Goal: Ask a question: Seek information or help from site administrators or community

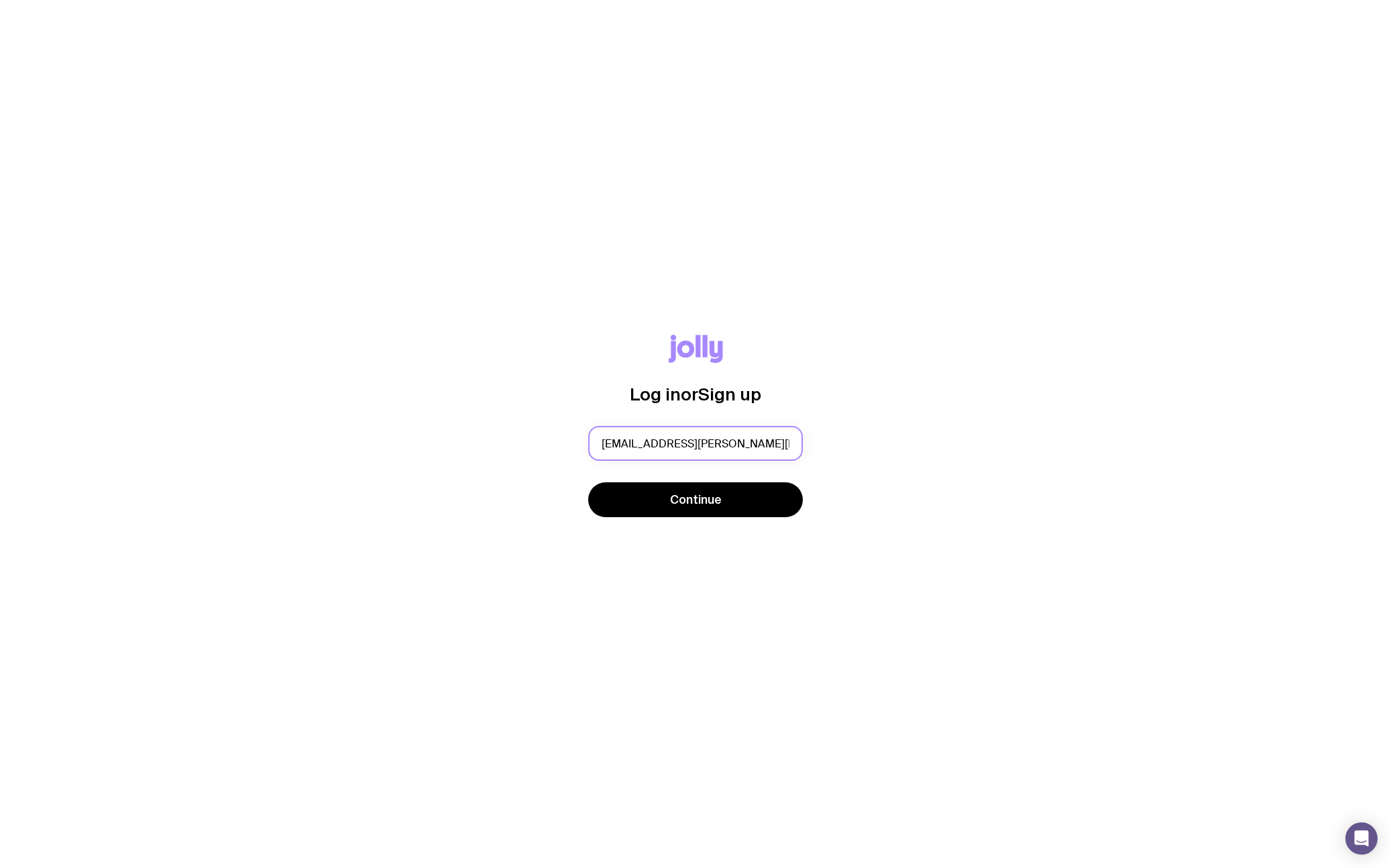
type input "[EMAIL_ADDRESS][PERSON_NAME][DOMAIN_NAME]"
click at [588, 482] on button "Continue" at bounding box center [695, 500] width 214 height 35
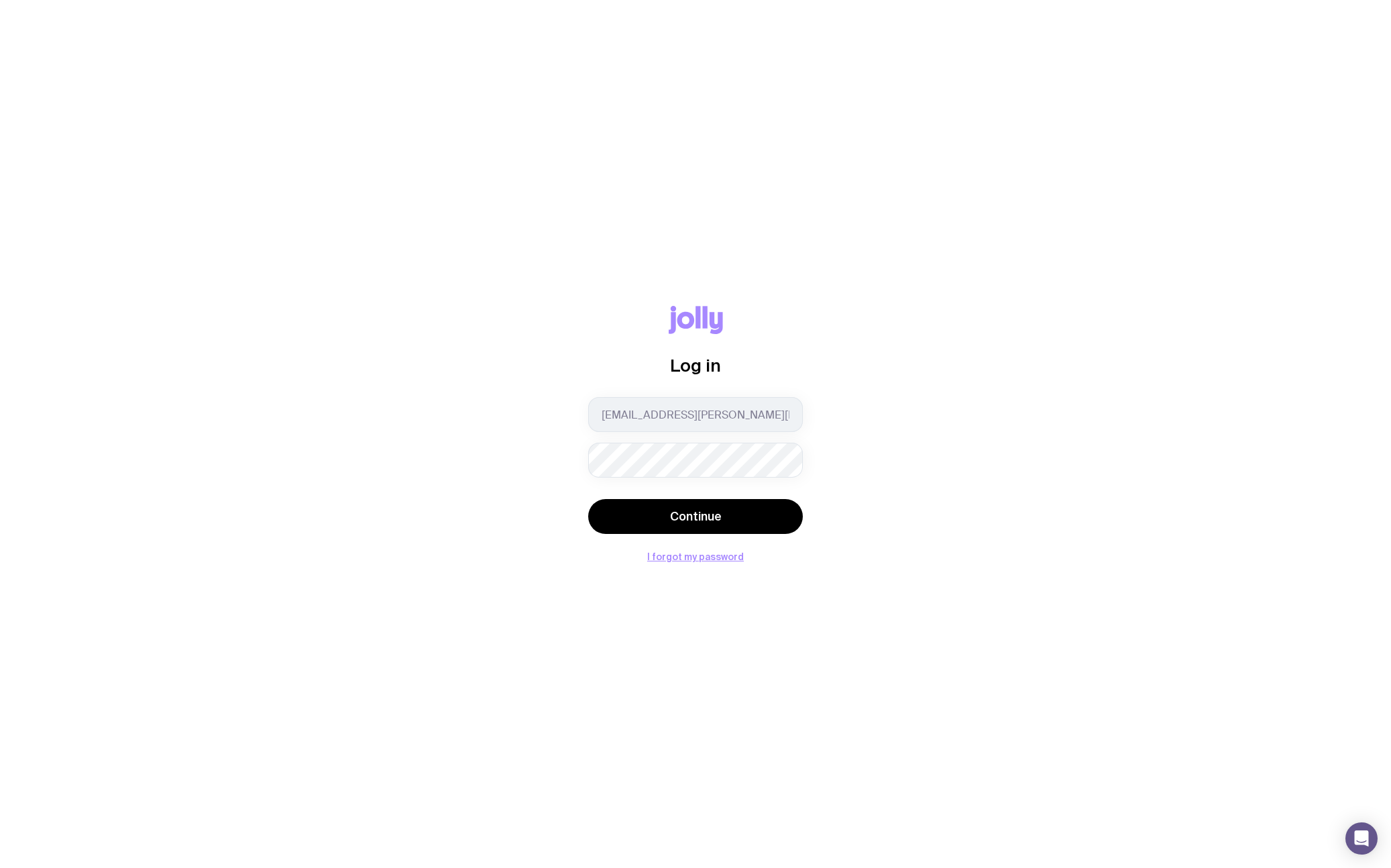
click at [588, 499] on button "Continue" at bounding box center [695, 516] width 214 height 35
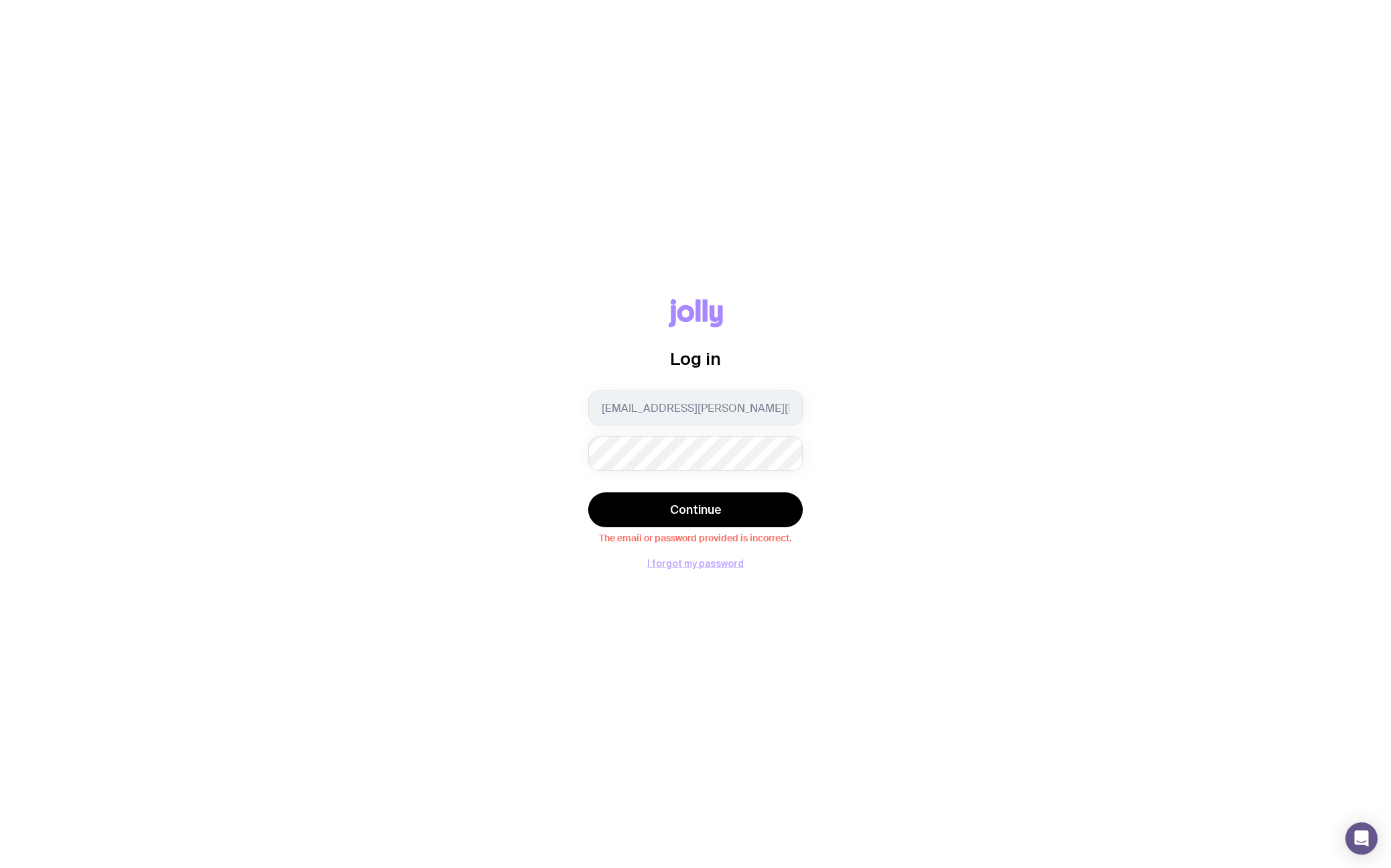
click at [692, 563] on button "I forgot my password" at bounding box center [695, 563] width 96 height 10
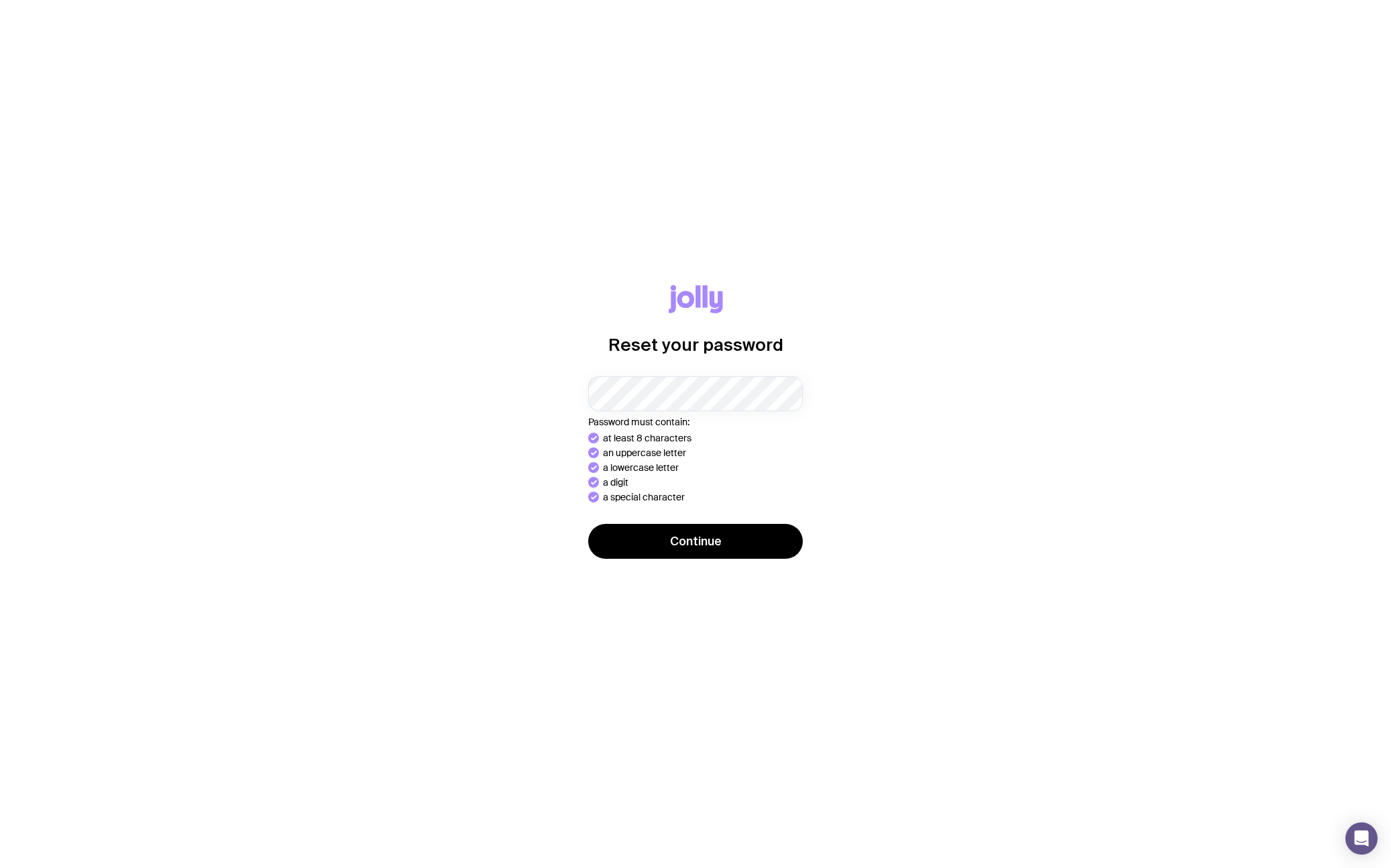
click at [588, 524] on button "Continue" at bounding box center [695, 541] width 214 height 35
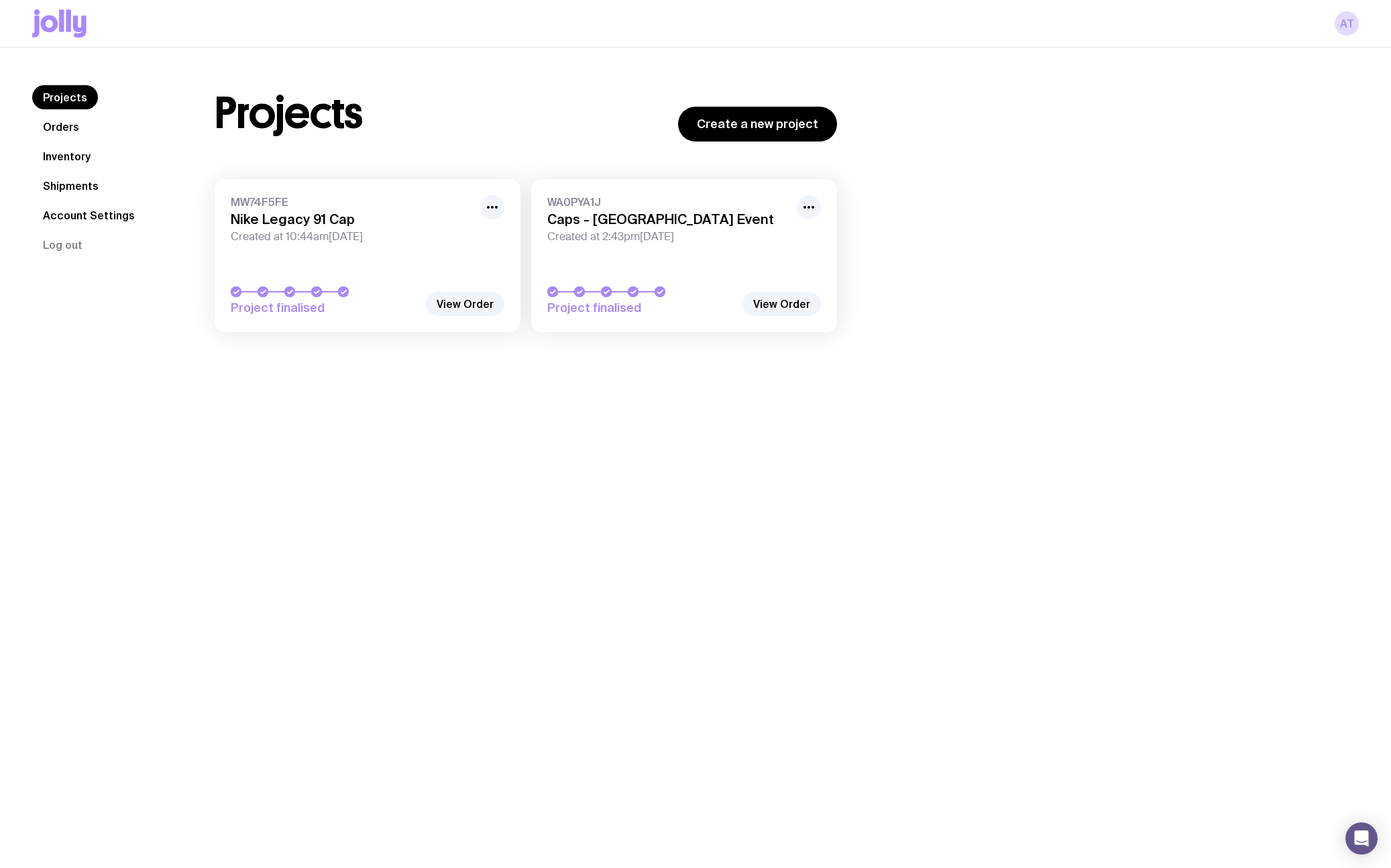
click at [60, 129] on link "Orders" at bounding box center [60, 126] width 58 height 24
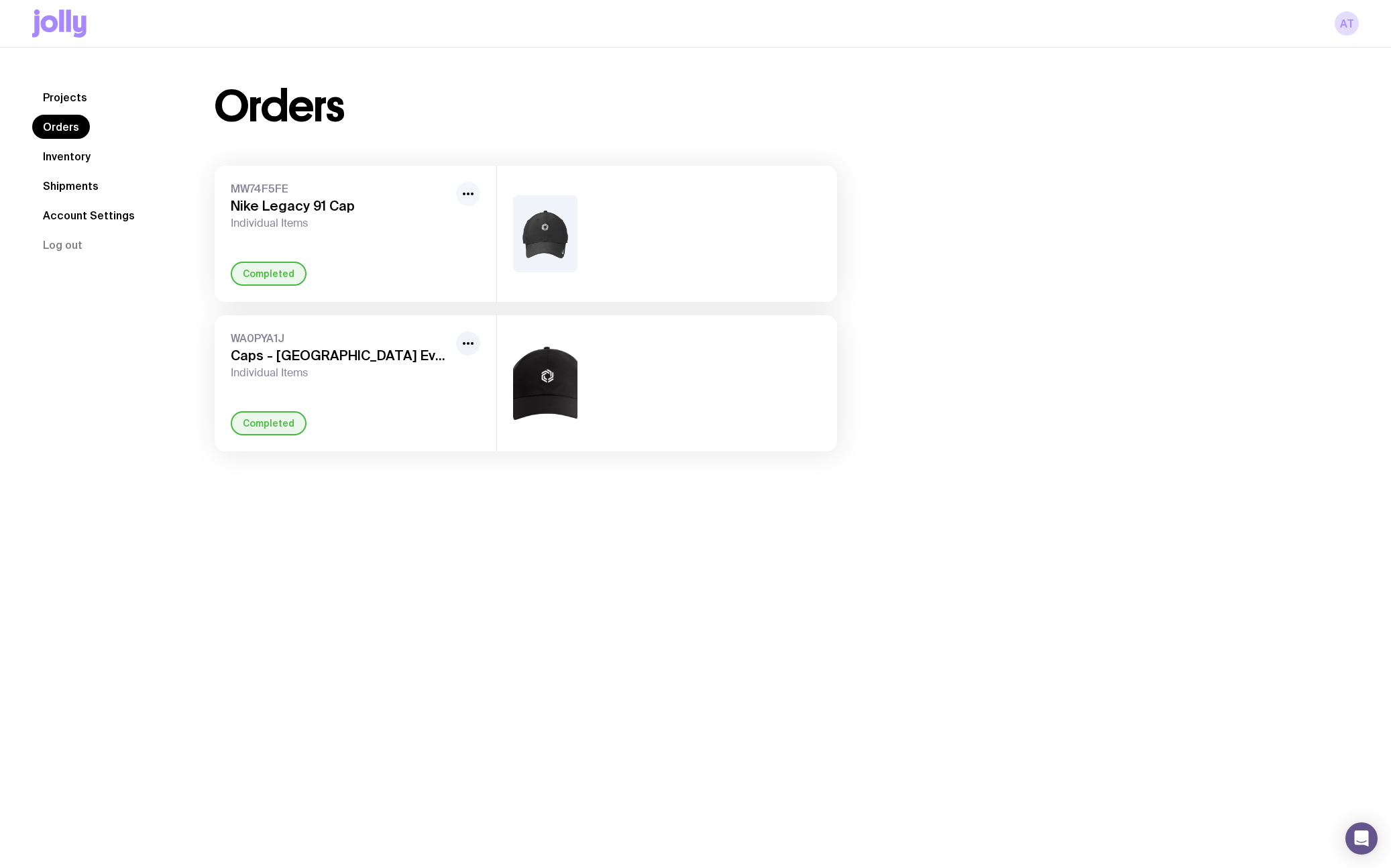
click at [463, 189] on icon "button" at bounding box center [468, 194] width 16 height 16
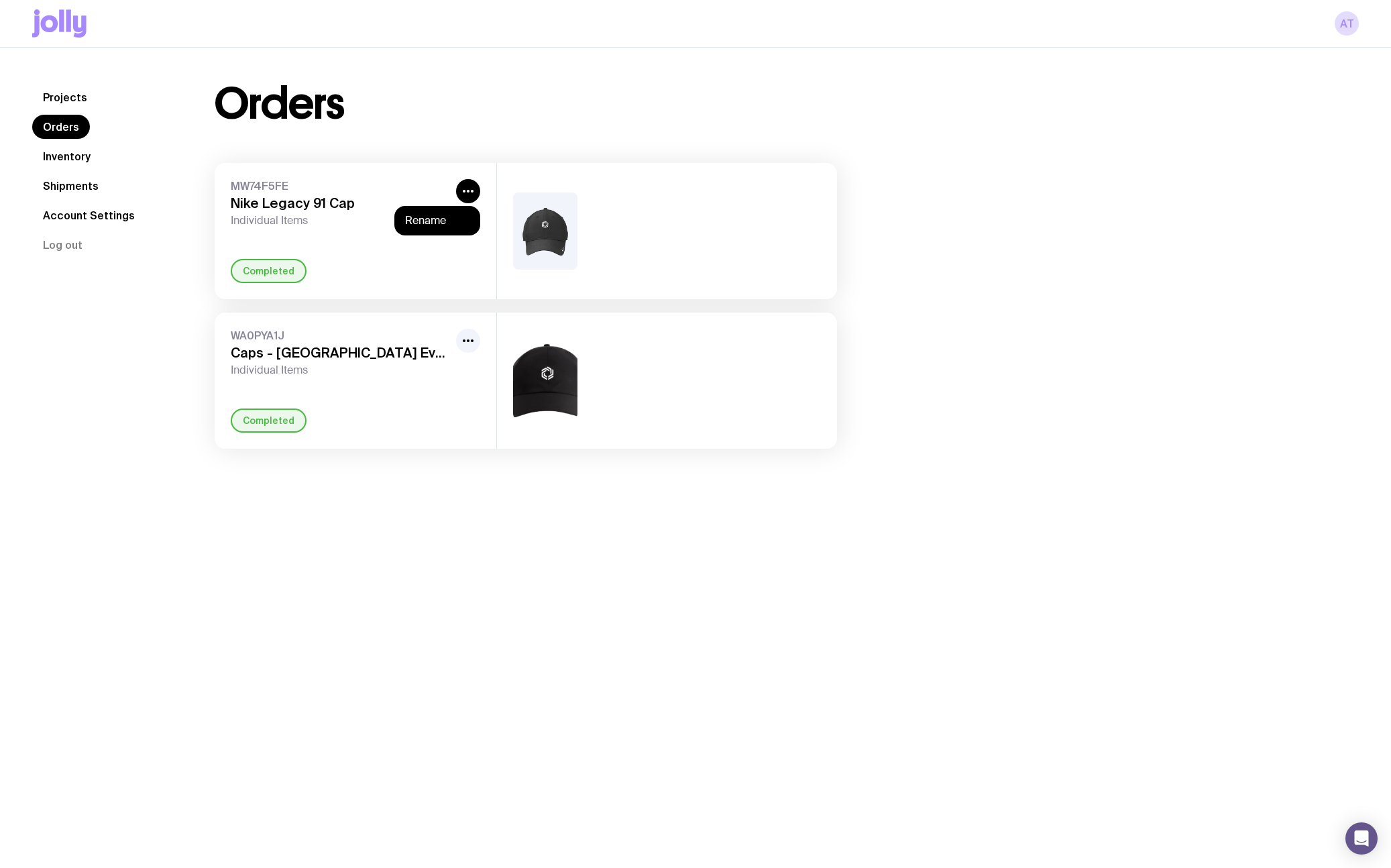
click at [321, 212] on div "MW74F5FE Nike Legacy 91 Cap Individual Items" at bounding box center [341, 203] width 220 height 49
click at [271, 273] on div "Completed" at bounding box center [268, 271] width 76 height 24
click at [284, 207] on h3 "Nike Legacy 91 Cap" at bounding box center [341, 203] width 220 height 16
drag, startPoint x: 275, startPoint y: 181, endPoint x: 416, endPoint y: 213, distance: 144.6
click at [275, 180] on span "MW74F5FE" at bounding box center [341, 185] width 220 height 13
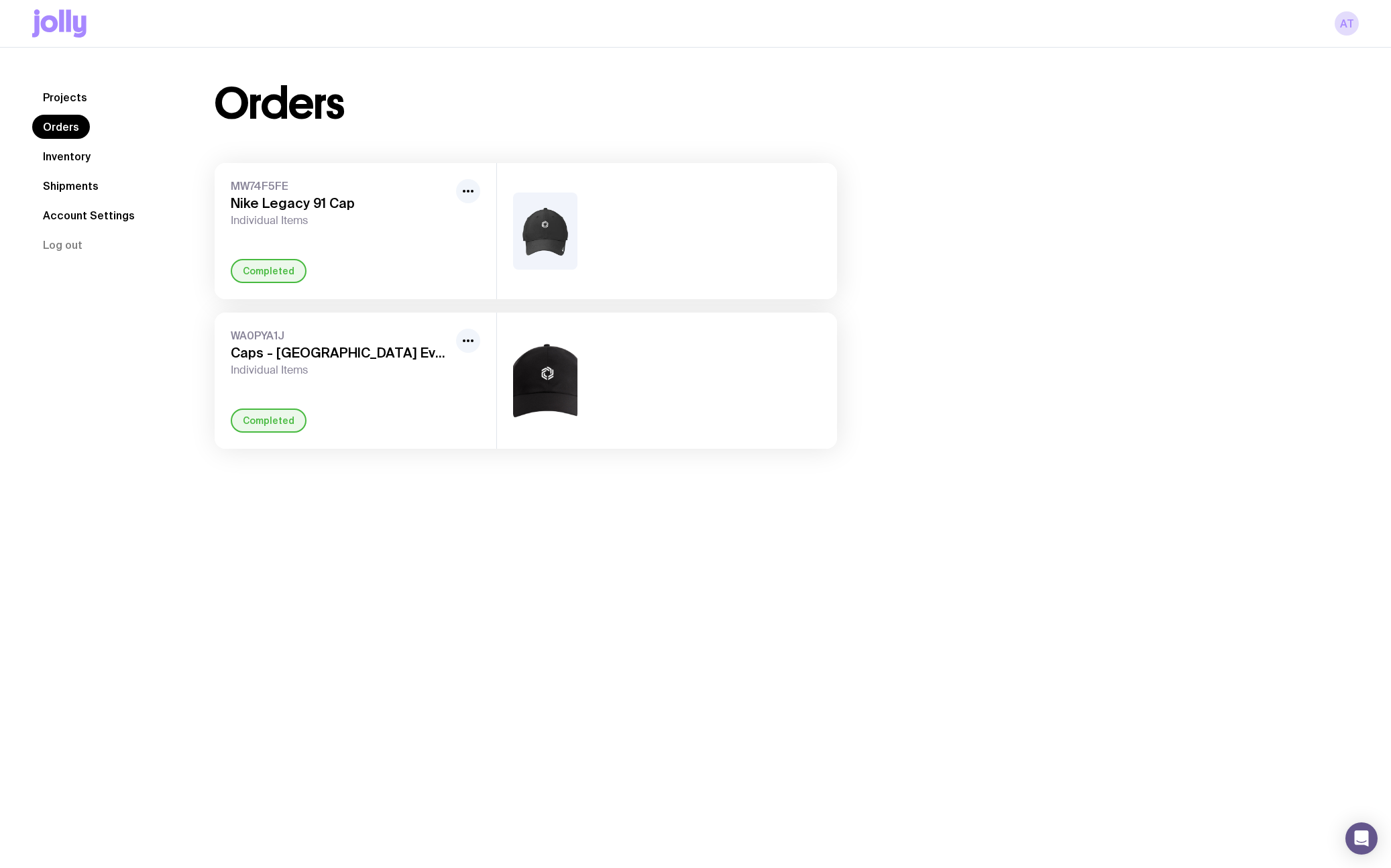
click at [546, 232] on img at bounding box center [545, 230] width 65 height 77
drag, startPoint x: 546, startPoint y: 232, endPoint x: 590, endPoint y: 235, distance: 44.1
click at [546, 232] on img at bounding box center [545, 230] width 65 height 77
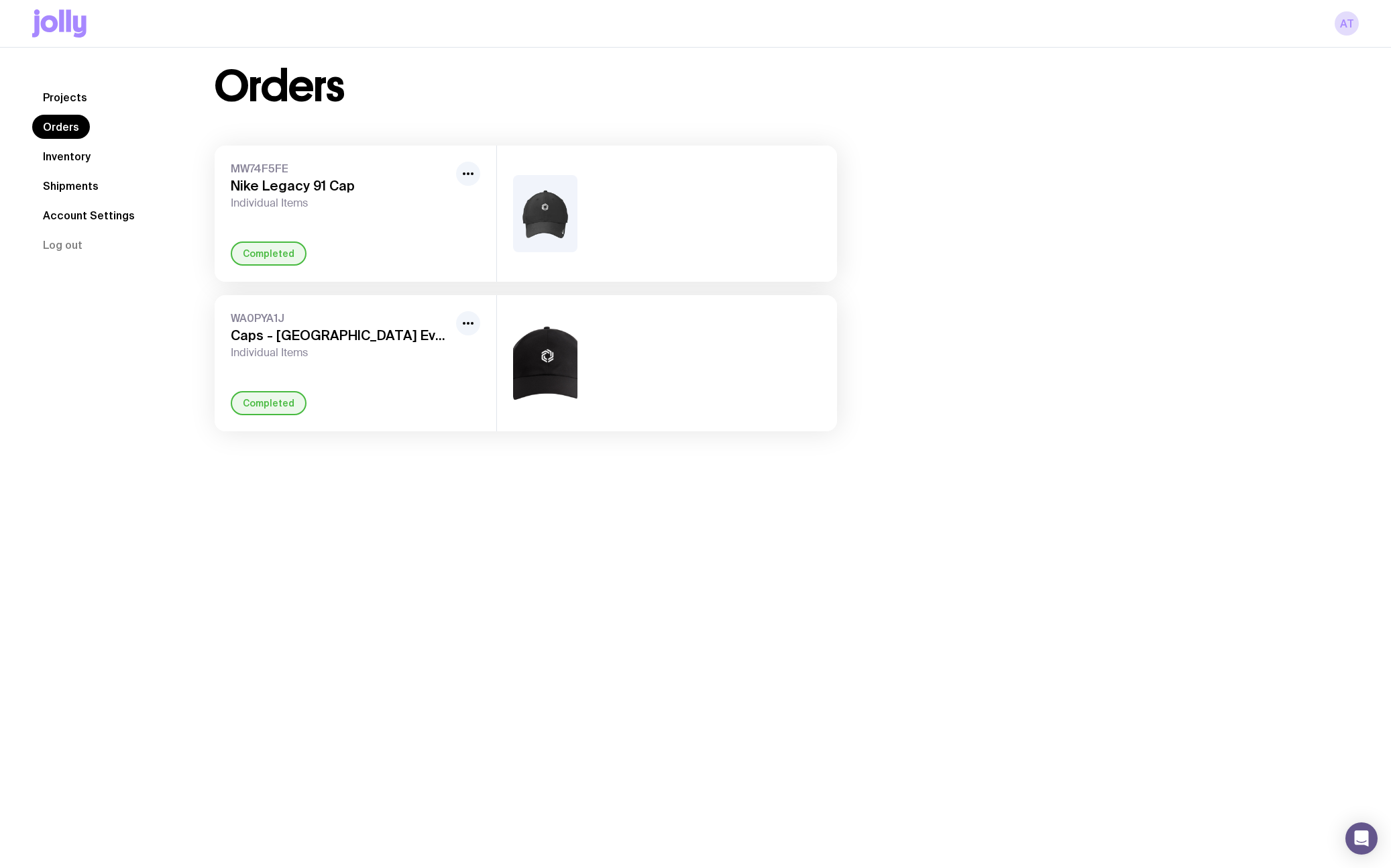
drag, startPoint x: 367, startPoint y: 189, endPoint x: 337, endPoint y: 210, distance: 36.6
click at [365, 189] on h3 "Nike Legacy 91 Cap" at bounding box center [341, 185] width 220 height 16
drag, startPoint x: 266, startPoint y: 264, endPoint x: 326, endPoint y: 237, distance: 65.8
click at [268, 262] on div "Completed" at bounding box center [268, 253] width 76 height 24
click at [466, 169] on icon "button" at bounding box center [468, 173] width 16 height 16
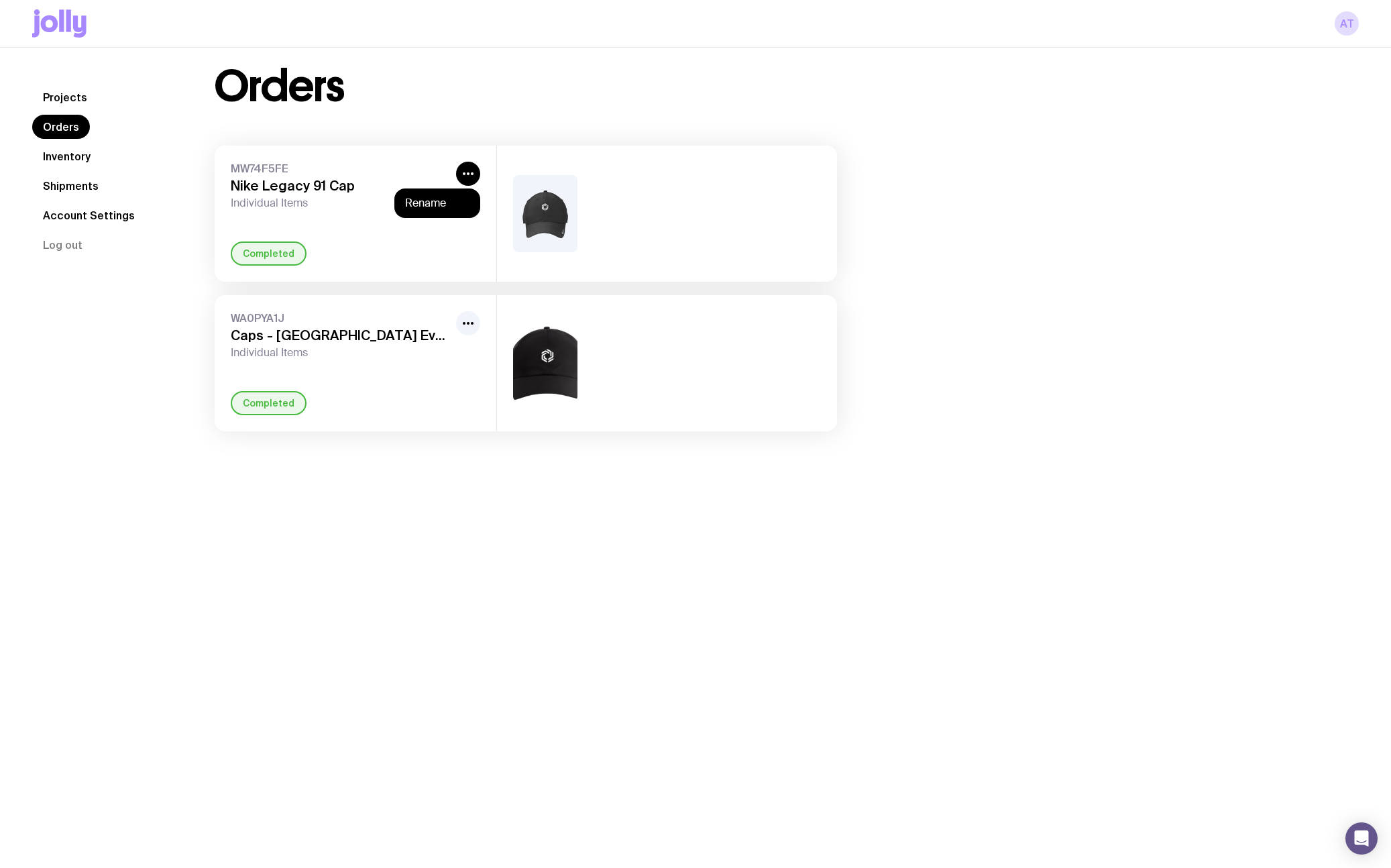
click at [69, 154] on link "Inventory" at bounding box center [67, 156] width 69 height 24
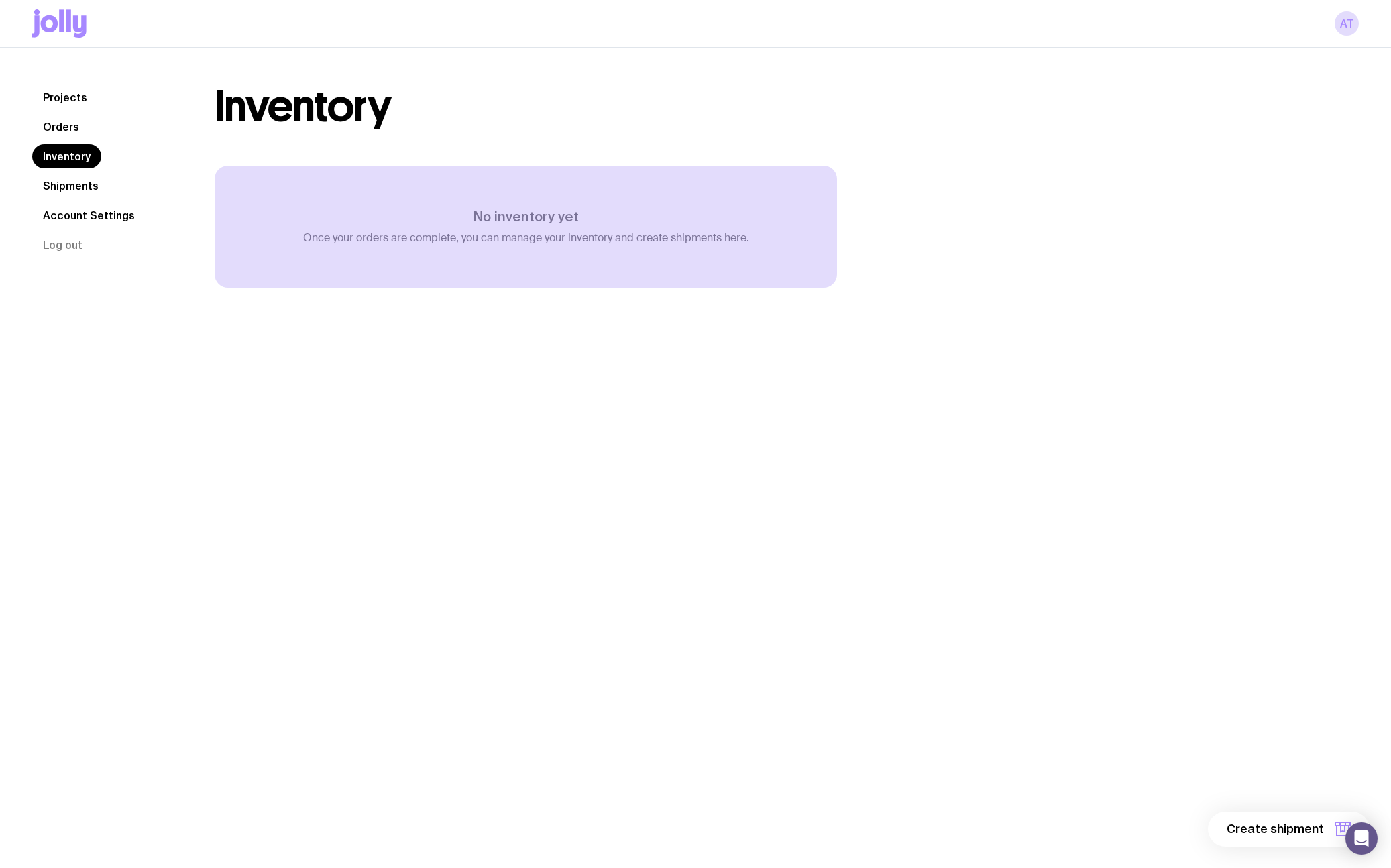
click at [65, 189] on link "Shipments" at bounding box center [70, 185] width 77 height 24
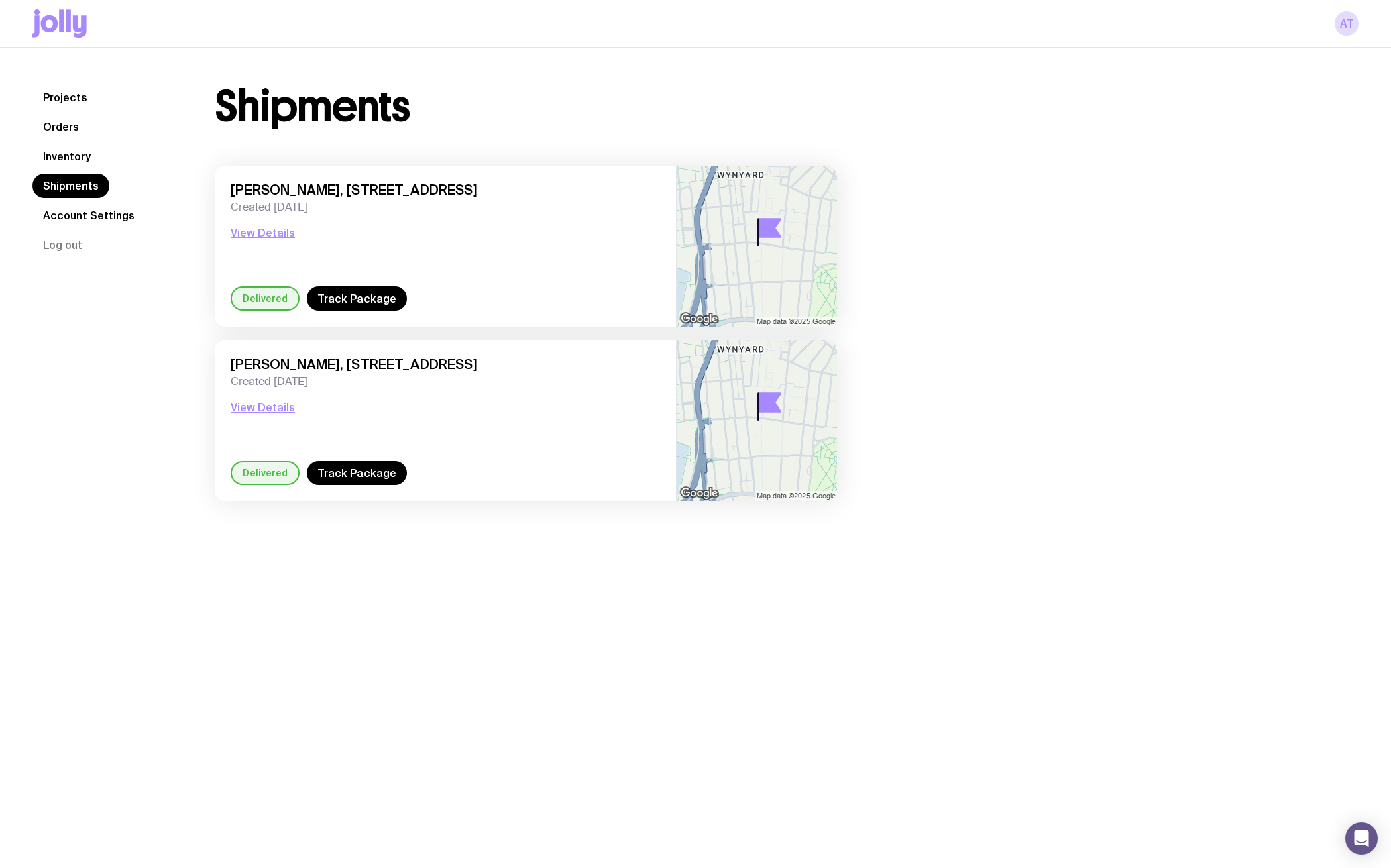
click at [53, 104] on link "Projects" at bounding box center [65, 97] width 66 height 24
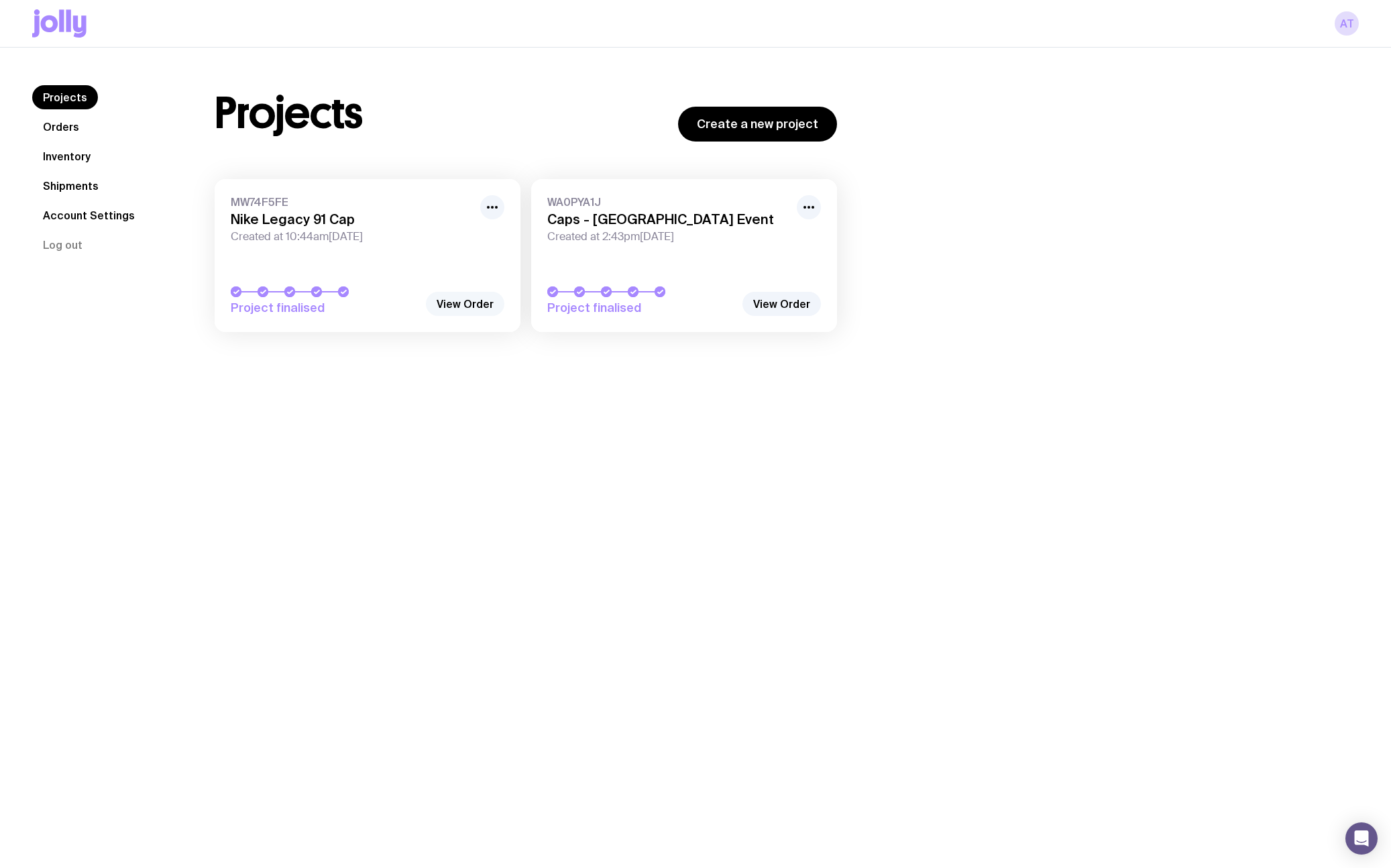
click at [446, 303] on link "View Order" at bounding box center [465, 304] width 78 height 24
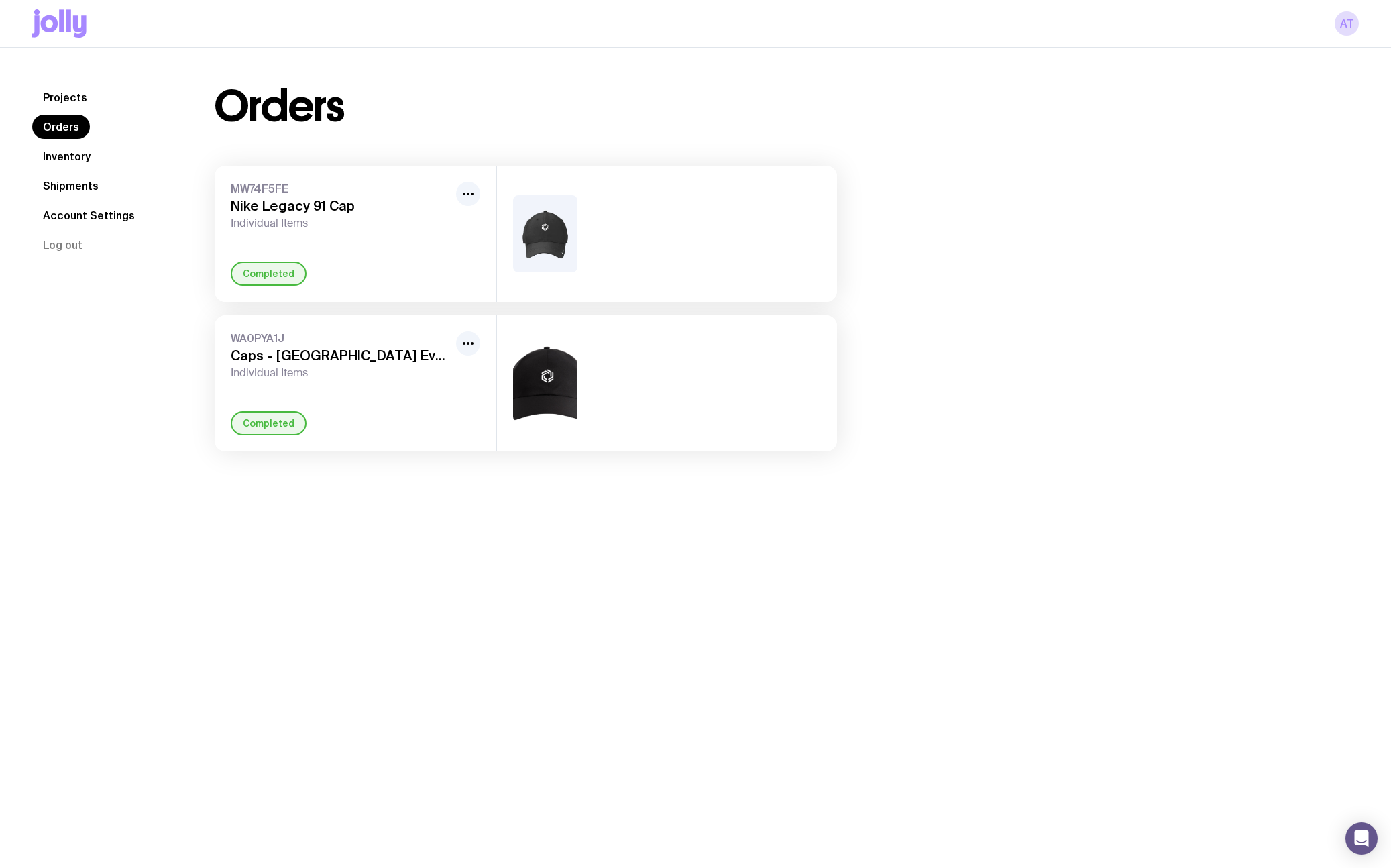
click at [248, 269] on div "Completed" at bounding box center [268, 273] width 76 height 24
click at [249, 273] on div "Completed" at bounding box center [268, 273] width 76 height 24
click at [465, 194] on icon "button" at bounding box center [468, 194] width 16 height 16
drag, startPoint x: 65, startPoint y: 185, endPoint x: 164, endPoint y: 182, distance: 99.0
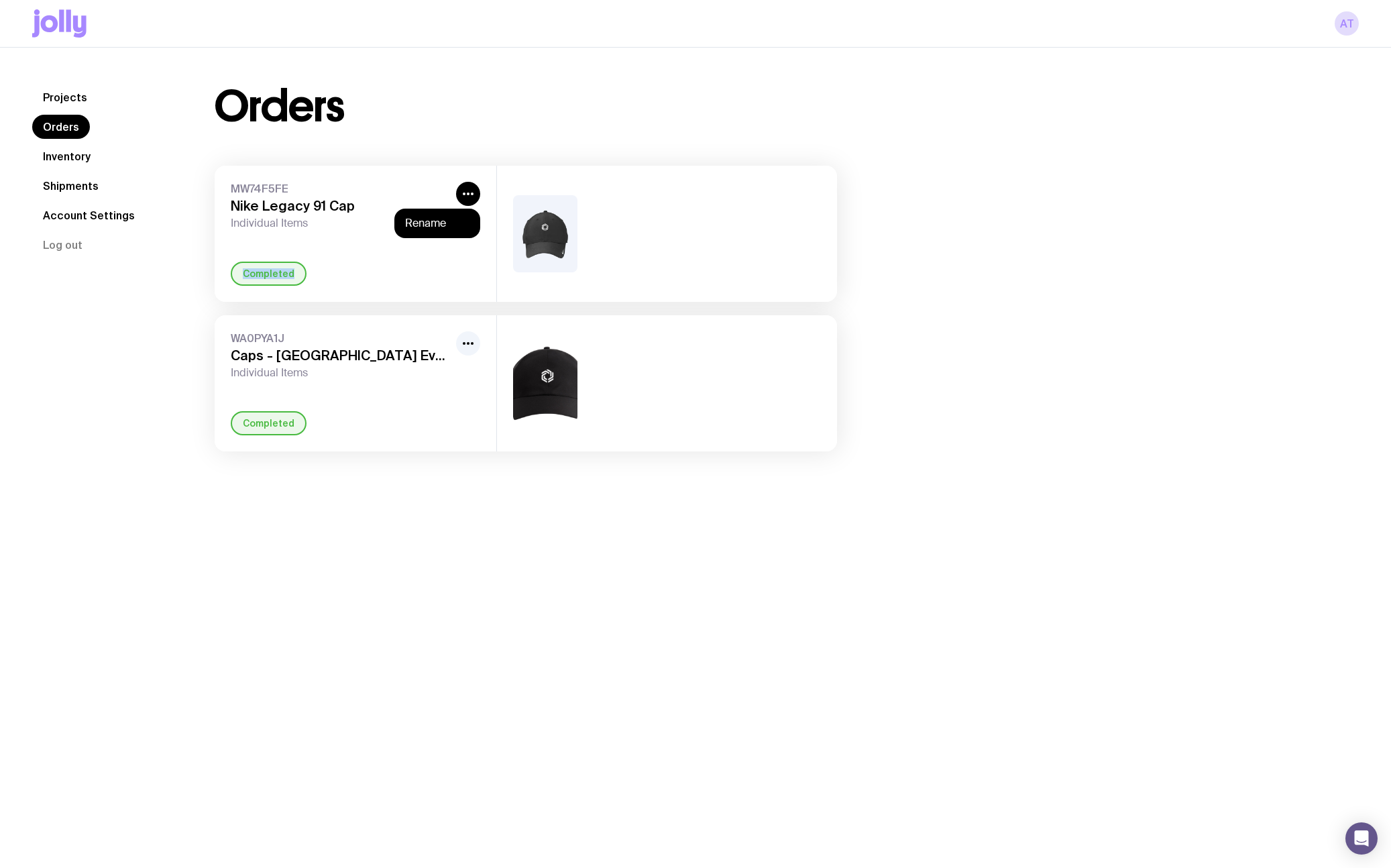
click at [65, 185] on link "Shipments" at bounding box center [70, 185] width 77 height 24
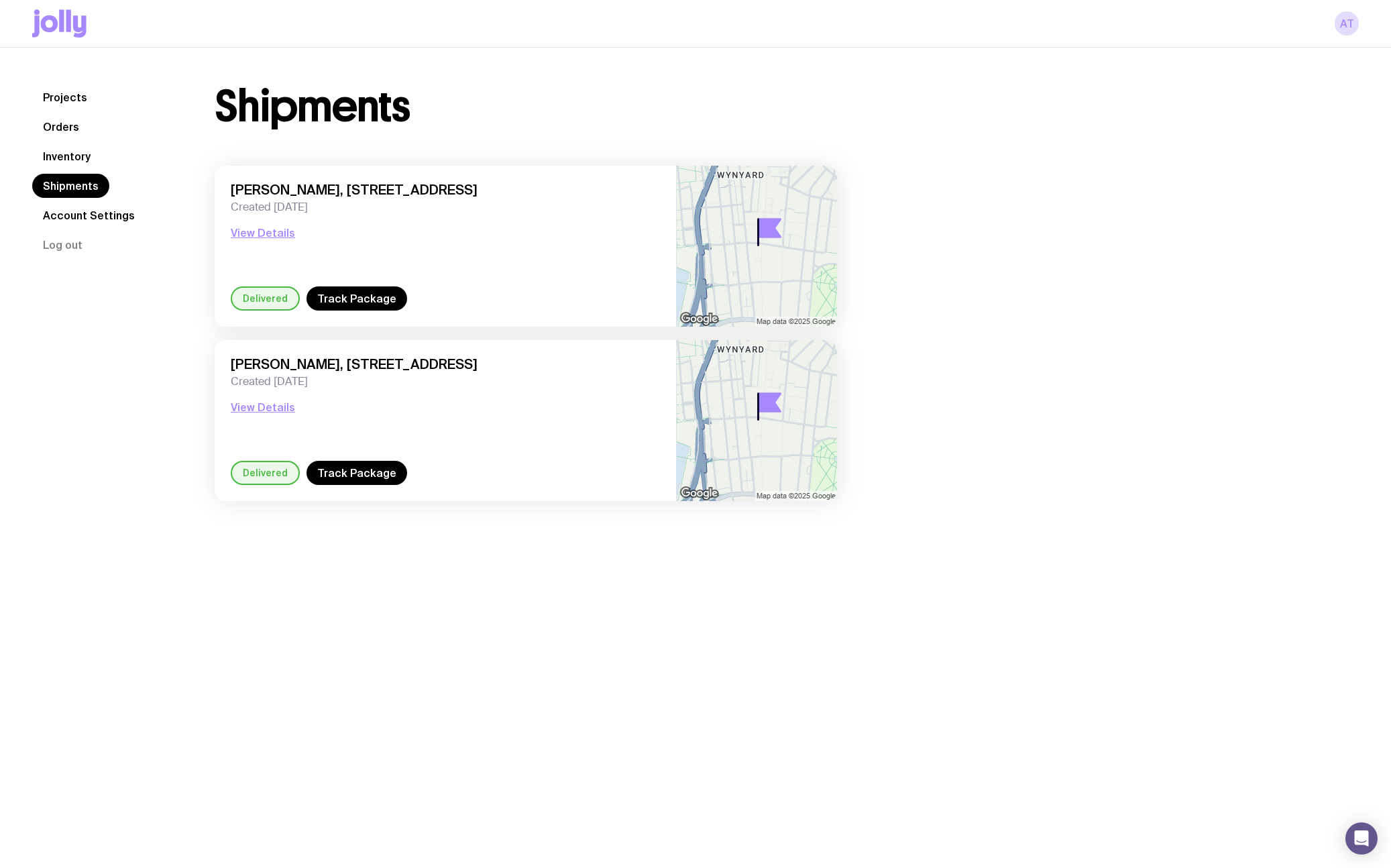
click at [62, 151] on link "Inventory" at bounding box center [67, 156] width 69 height 24
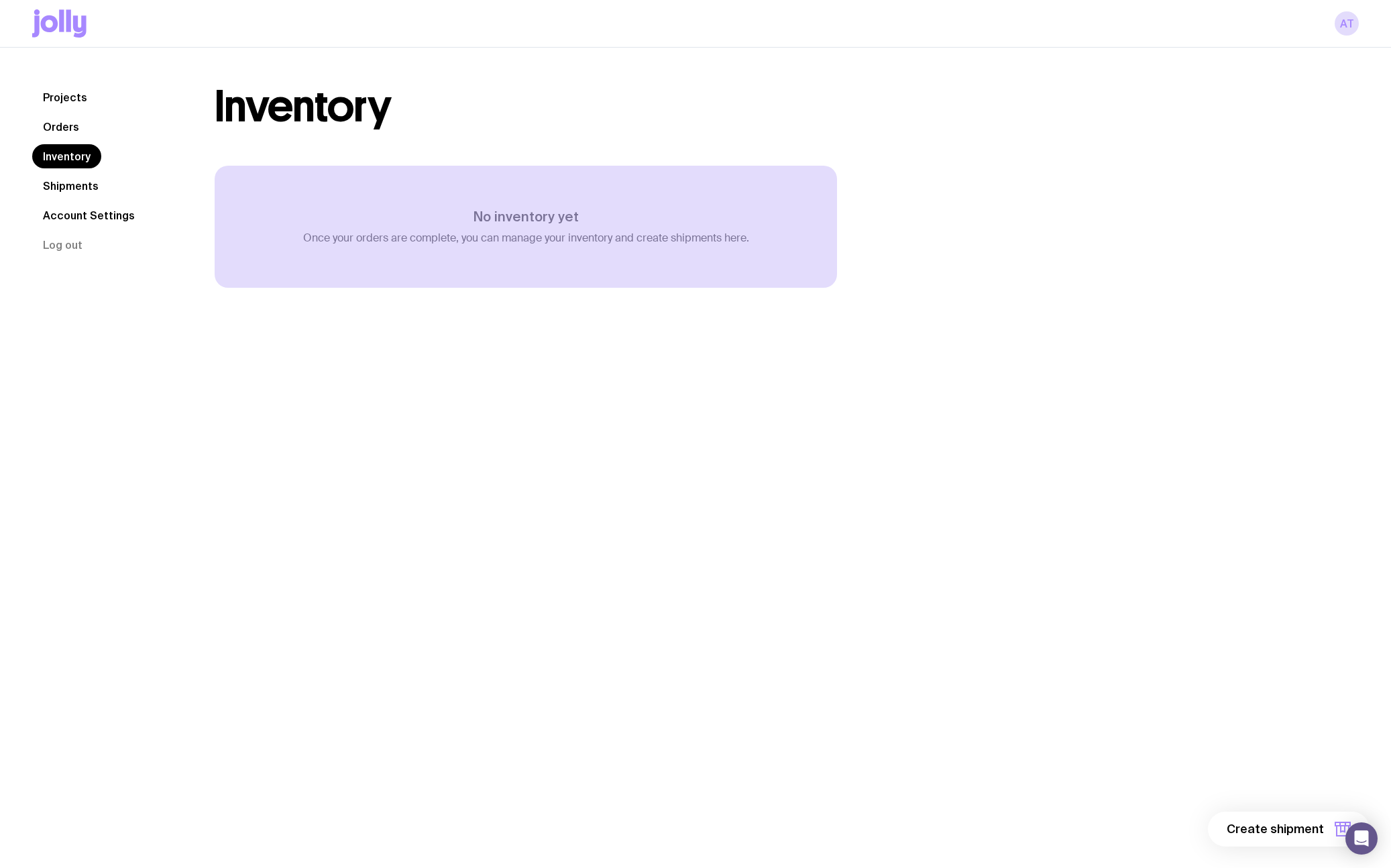
click at [78, 214] on link "Account Settings" at bounding box center [88, 215] width 113 height 24
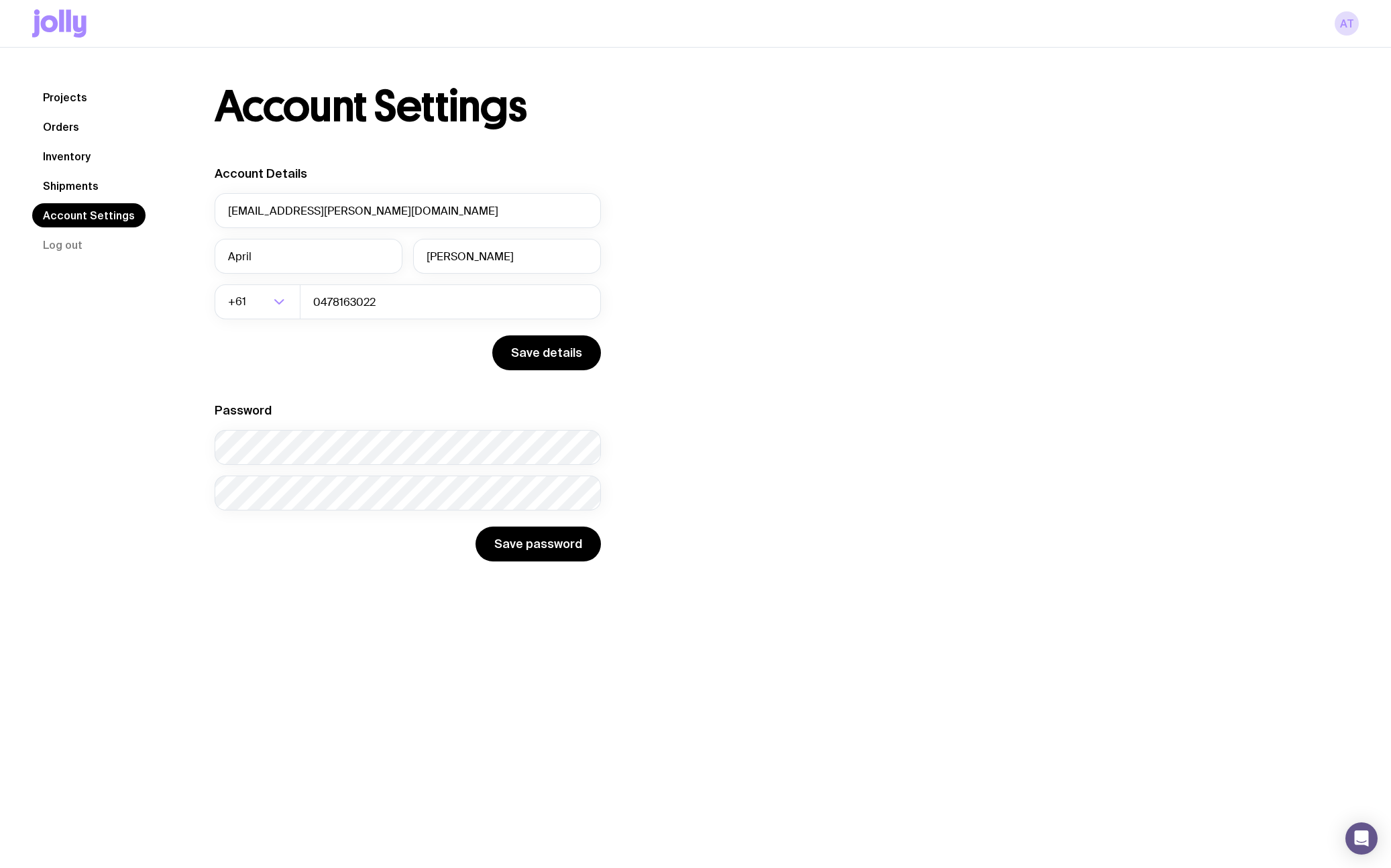
click at [51, 102] on link "Projects" at bounding box center [65, 97] width 66 height 24
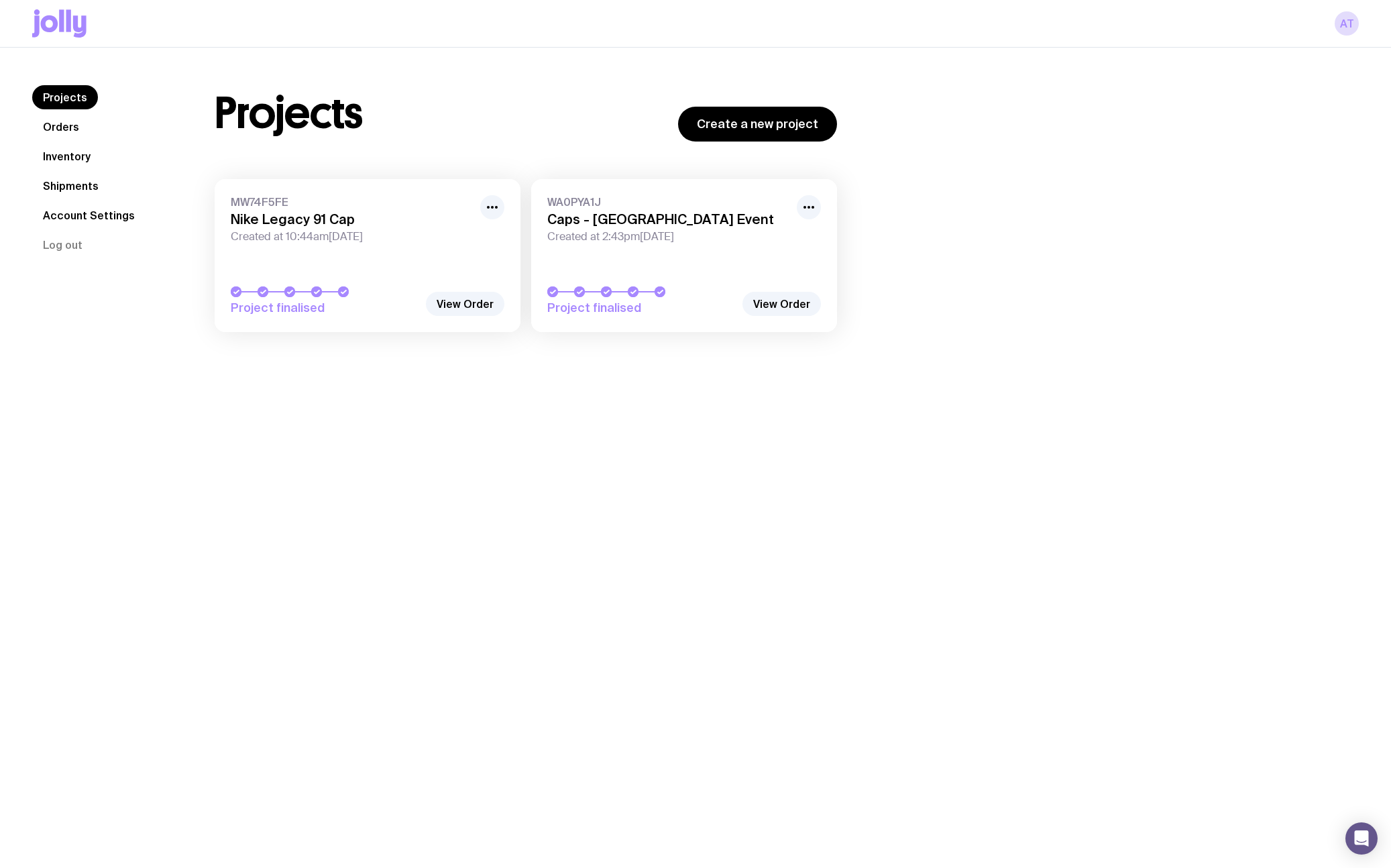
click at [53, 126] on link "Orders" at bounding box center [60, 126] width 58 height 24
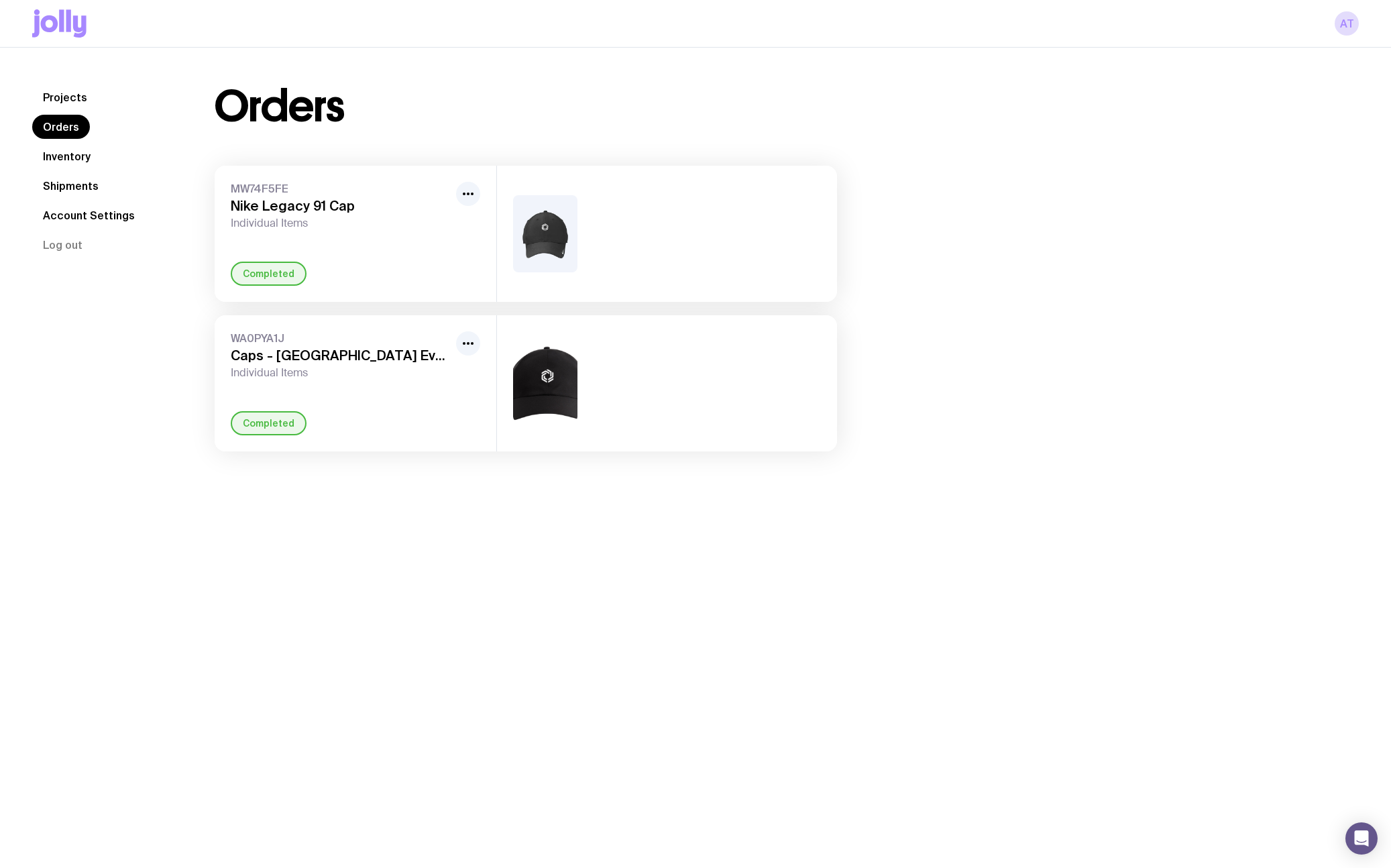
click at [255, 272] on div "Completed" at bounding box center [268, 273] width 76 height 24
click at [250, 190] on span "MW74F5FE" at bounding box center [341, 188] width 220 height 13
click at [244, 210] on h3 "Nike Legacy 91 Cap" at bounding box center [341, 205] width 220 height 16
click at [245, 218] on span "Individual Items" at bounding box center [341, 223] width 220 height 13
click at [248, 218] on span "Individual Items" at bounding box center [341, 223] width 220 height 13
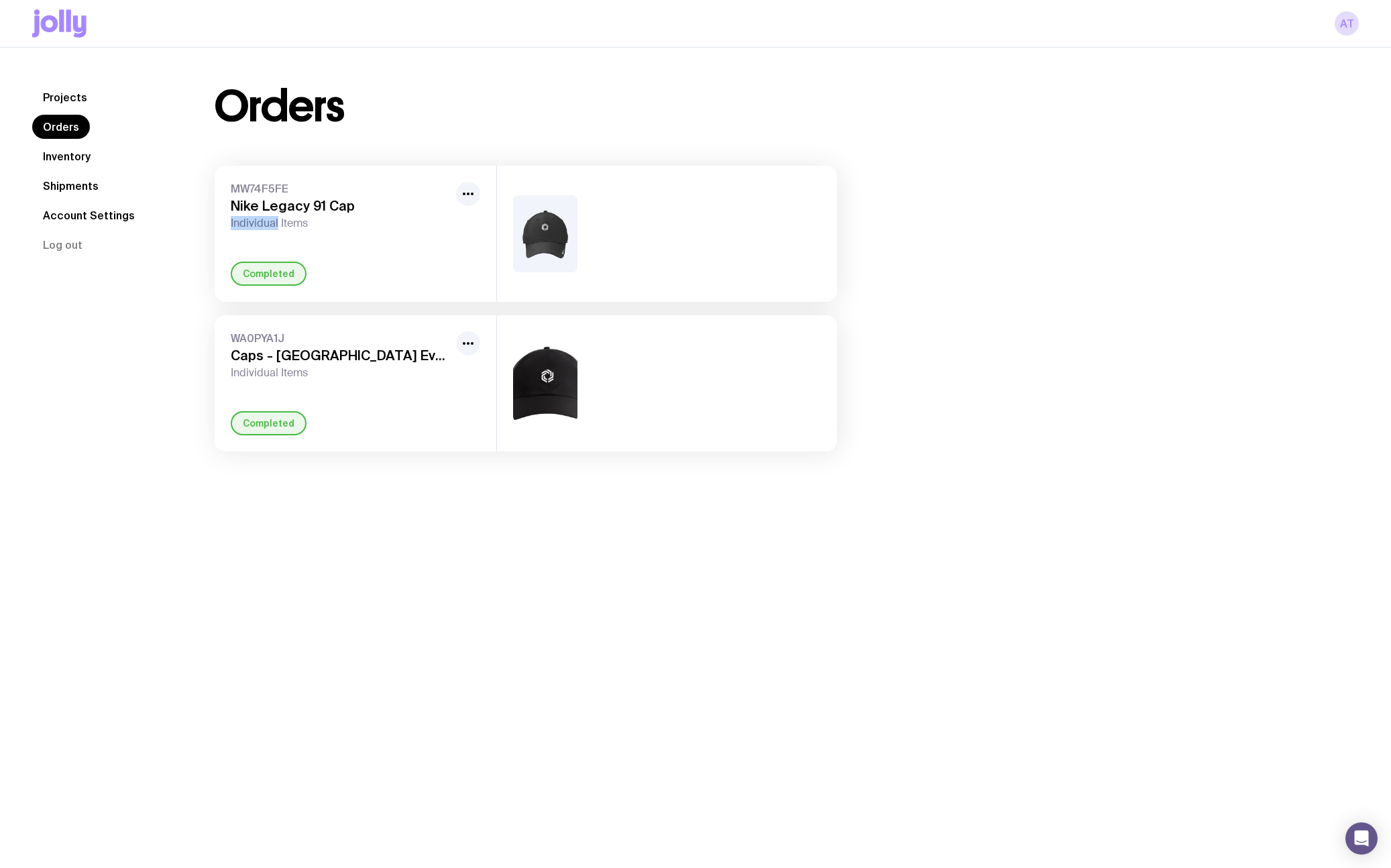
click at [555, 232] on img at bounding box center [545, 233] width 65 height 77
click at [554, 231] on img at bounding box center [545, 233] width 65 height 77
click at [547, 218] on img at bounding box center [545, 233] width 65 height 77
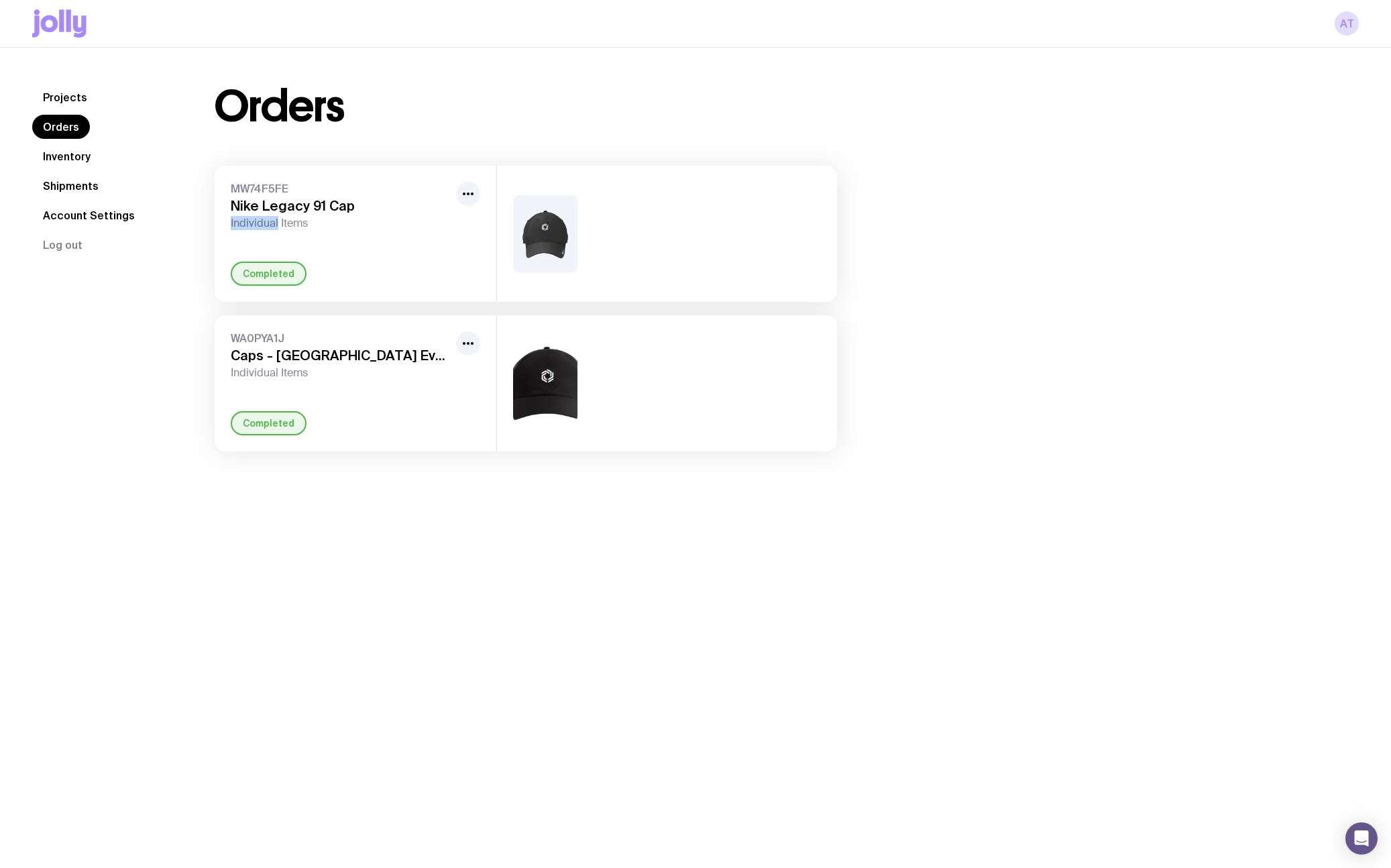
click at [547, 218] on img at bounding box center [545, 233] width 65 height 77
drag, startPoint x: 547, startPoint y: 218, endPoint x: 516, endPoint y: 212, distance: 31.6
click at [546, 216] on img at bounding box center [545, 233] width 65 height 77
click at [76, 215] on link "Account Settings" at bounding box center [88, 215] width 113 height 24
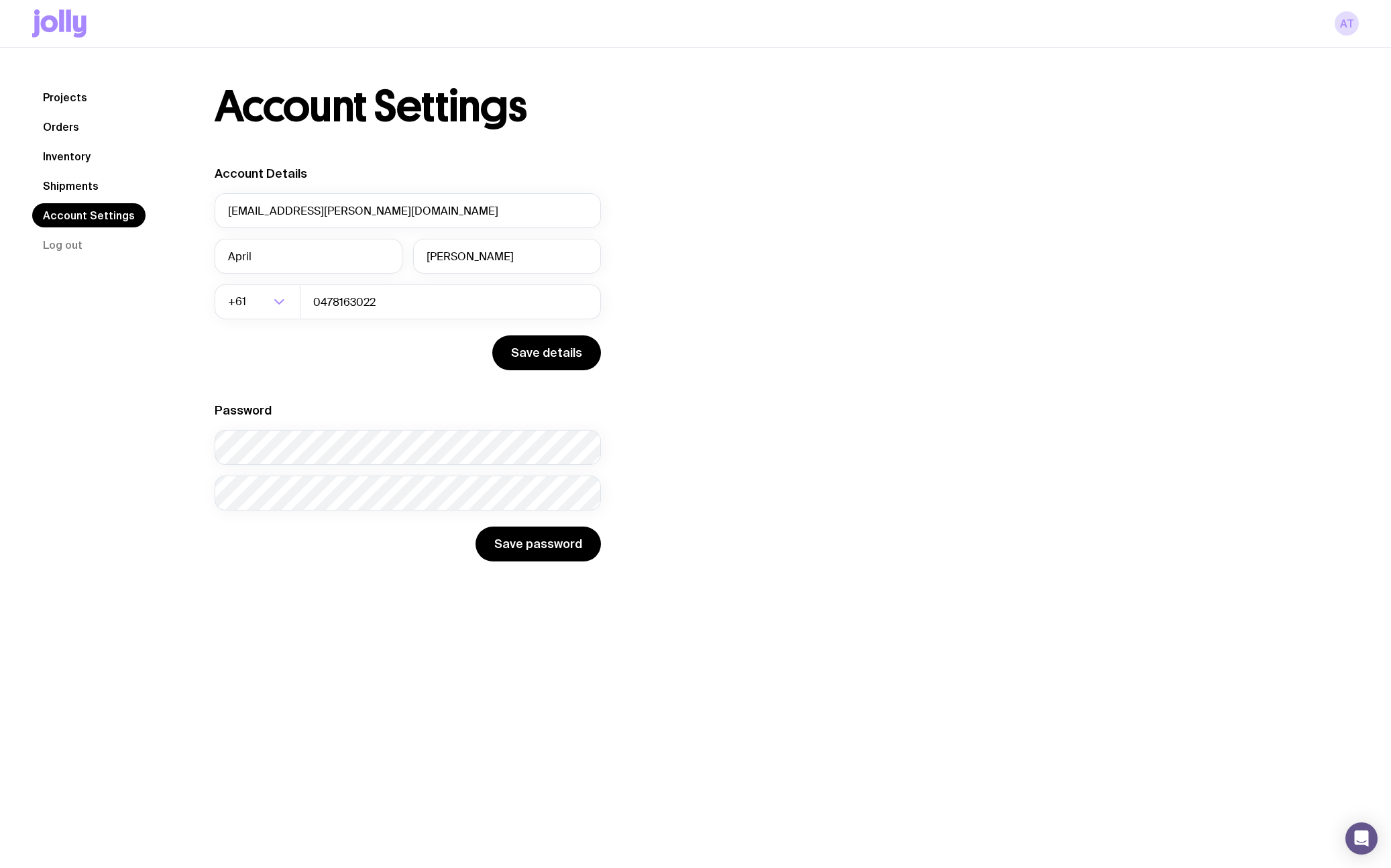
click at [85, 180] on link "Shipments" at bounding box center [70, 185] width 77 height 24
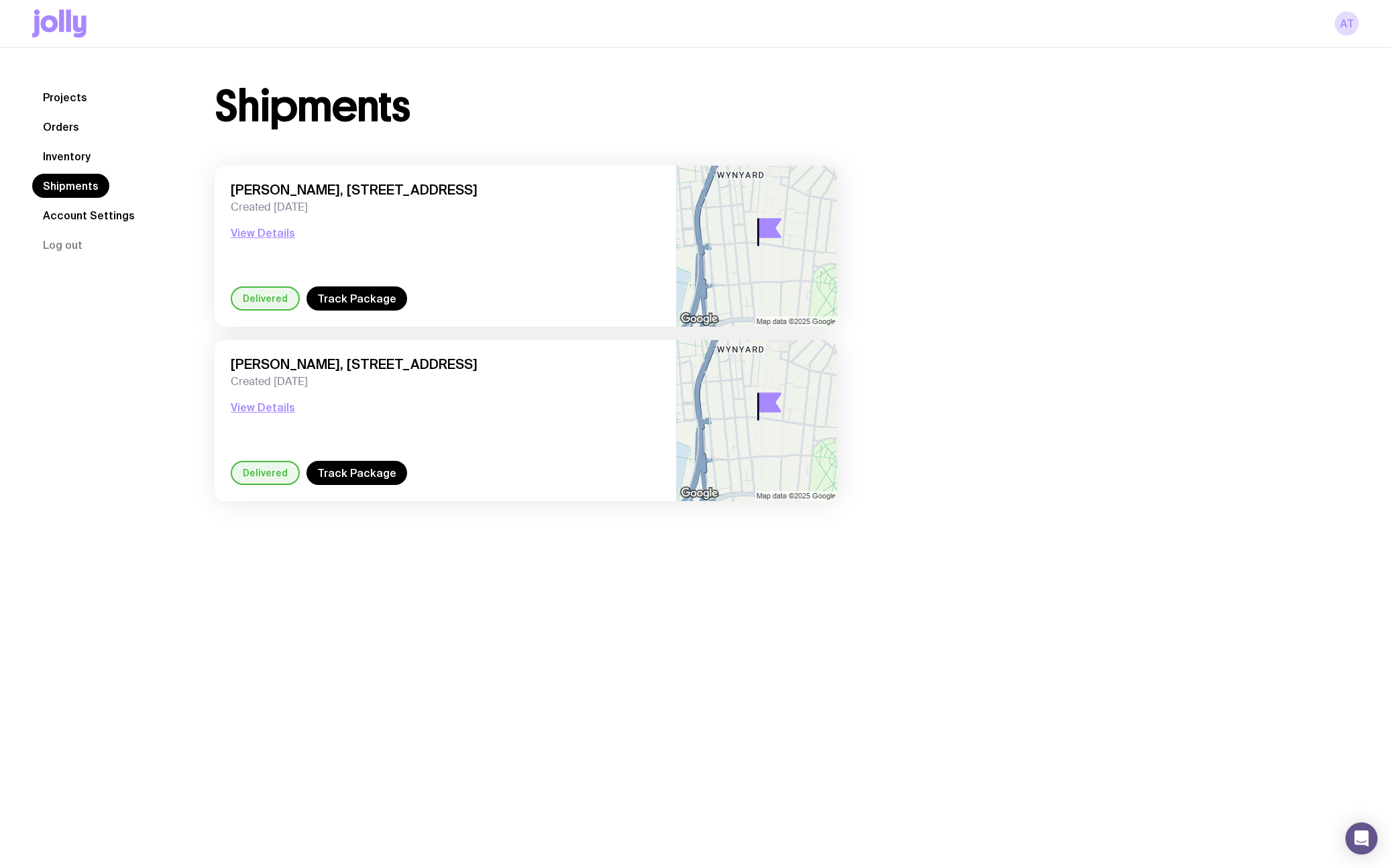
click at [72, 160] on link "Inventory" at bounding box center [67, 156] width 69 height 24
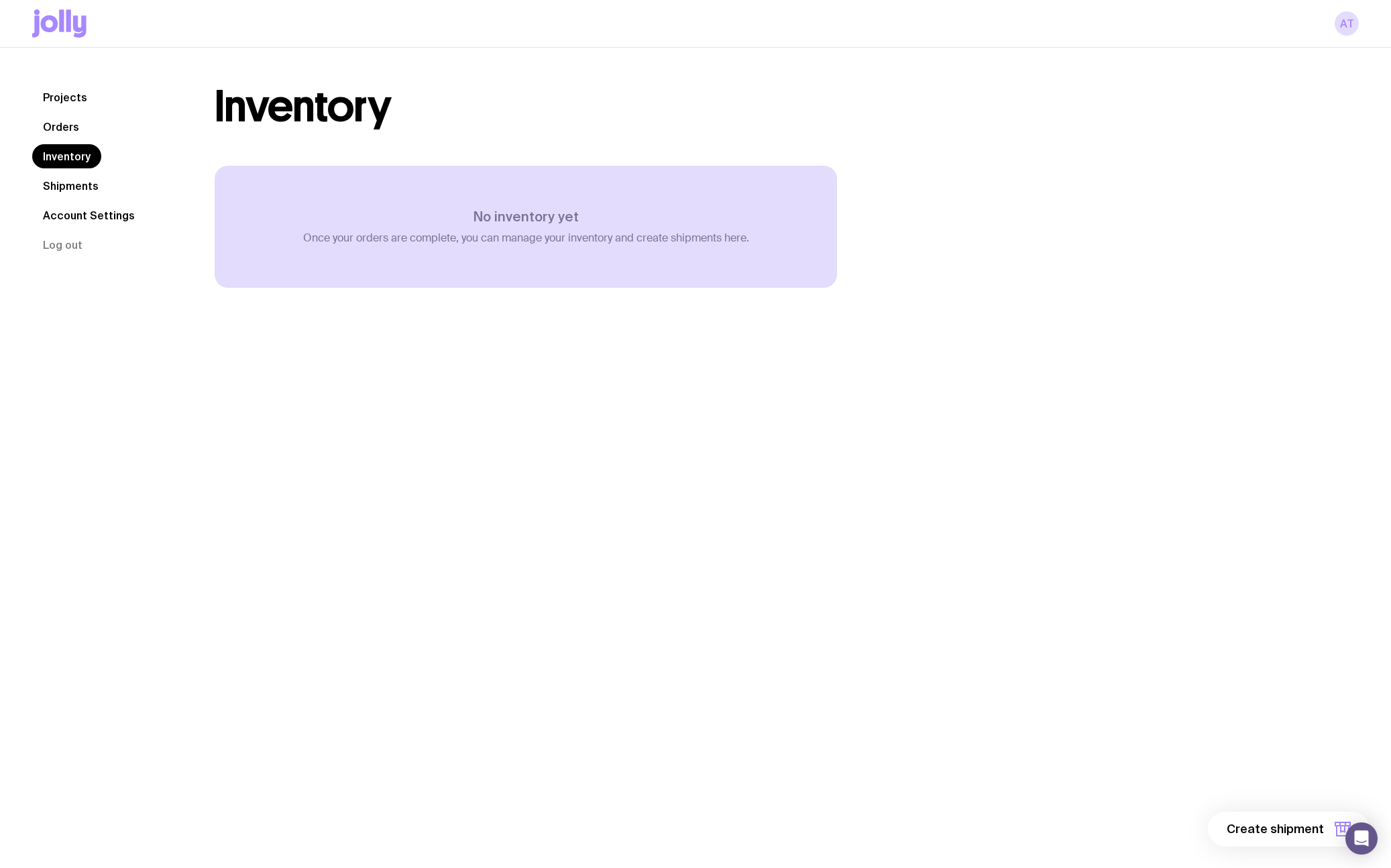
click at [57, 125] on link "Orders" at bounding box center [60, 126] width 58 height 24
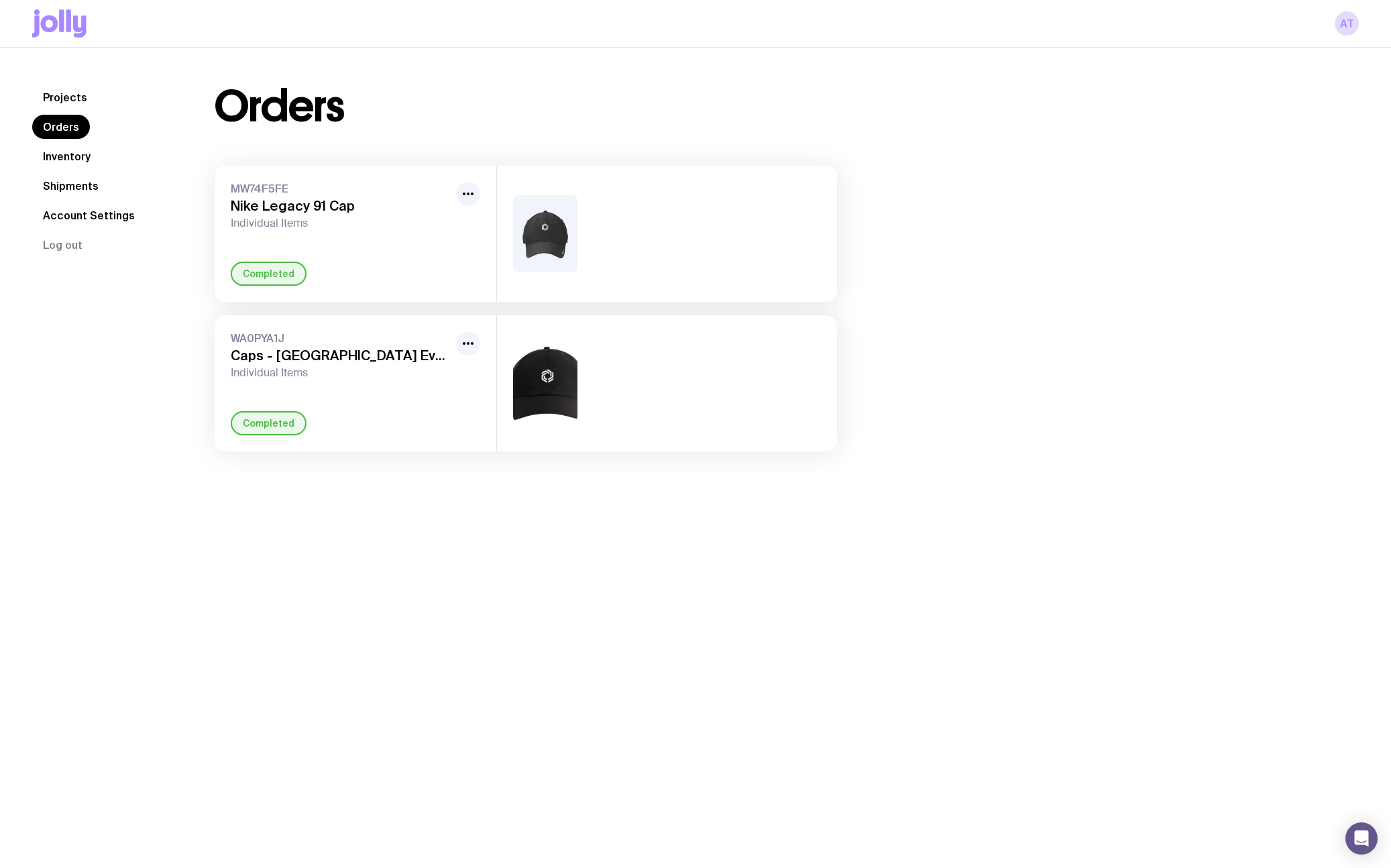
click at [60, 101] on link "Projects" at bounding box center [65, 97] width 66 height 24
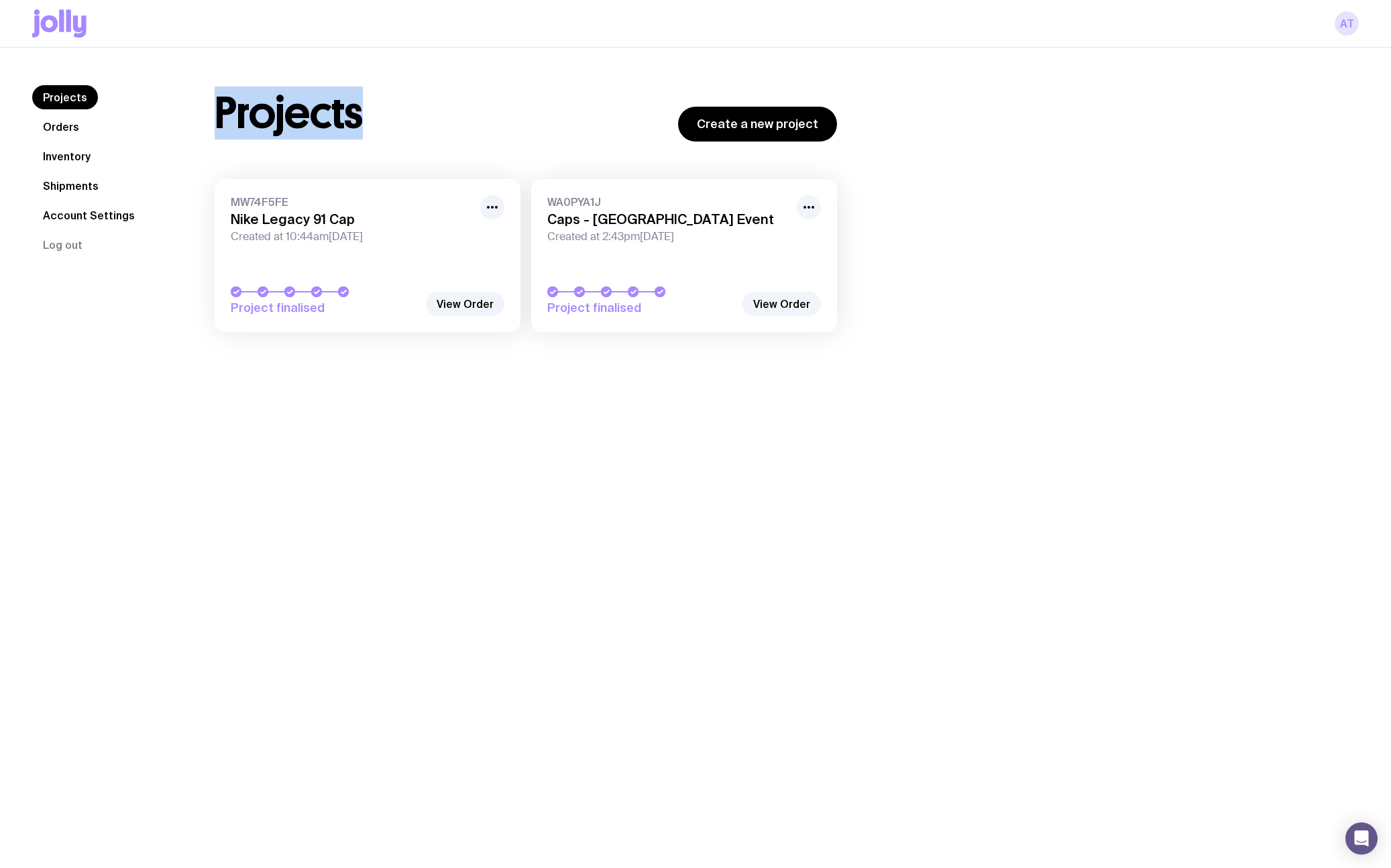
drag, startPoint x: 1333, startPoint y: 24, endPoint x: 1347, endPoint y: 21, distance: 14.3
click at [1336, 23] on div "AT" at bounding box center [695, 24] width 1326 height 47
click at [1347, 21] on link "AT" at bounding box center [1347, 23] width 24 height 24
click at [1346, 18] on link "AT" at bounding box center [1347, 23] width 24 height 24
click at [1343, 18] on link "AT" at bounding box center [1347, 23] width 24 height 24
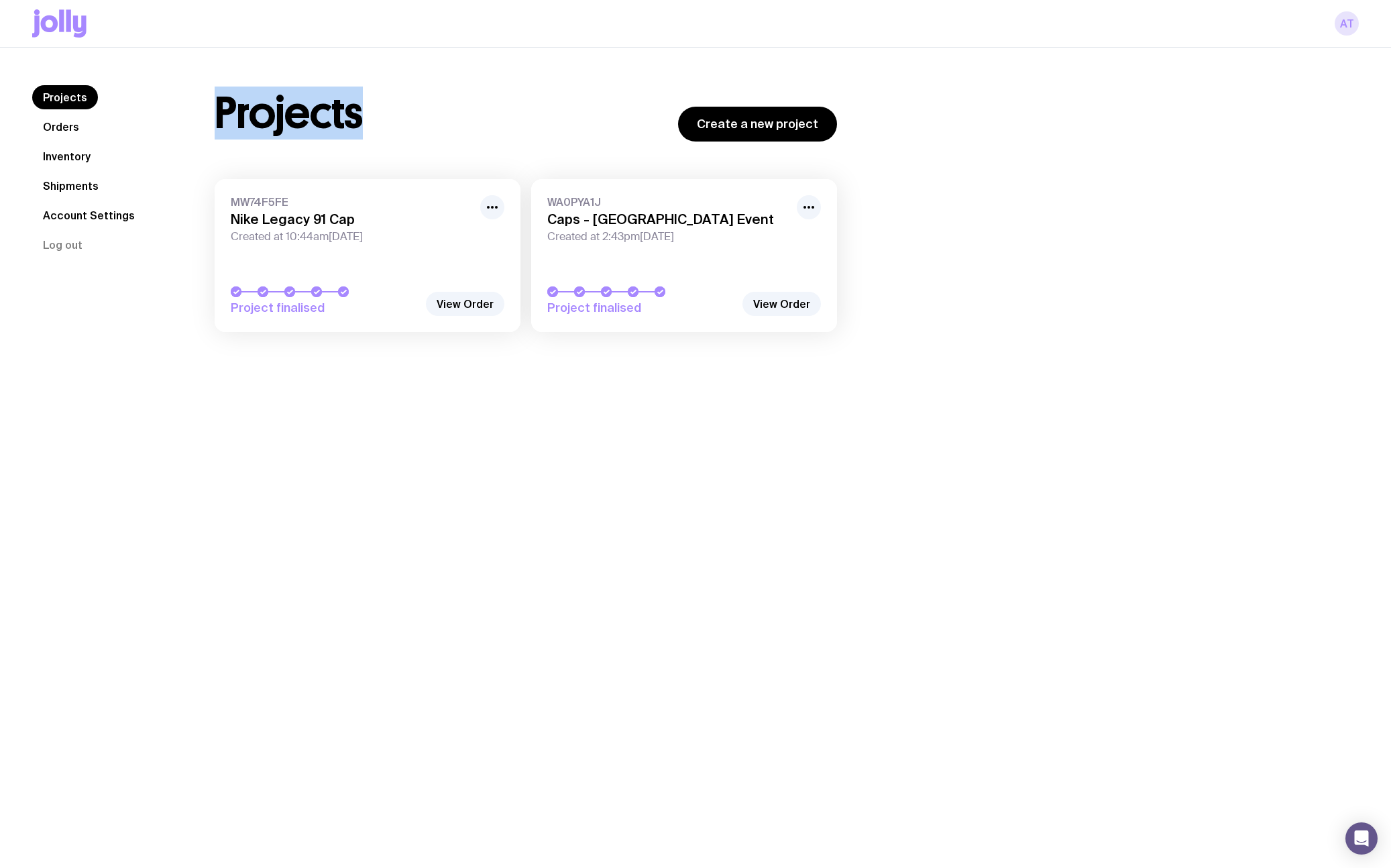
click at [1347, 23] on link "AT" at bounding box center [1347, 23] width 24 height 24
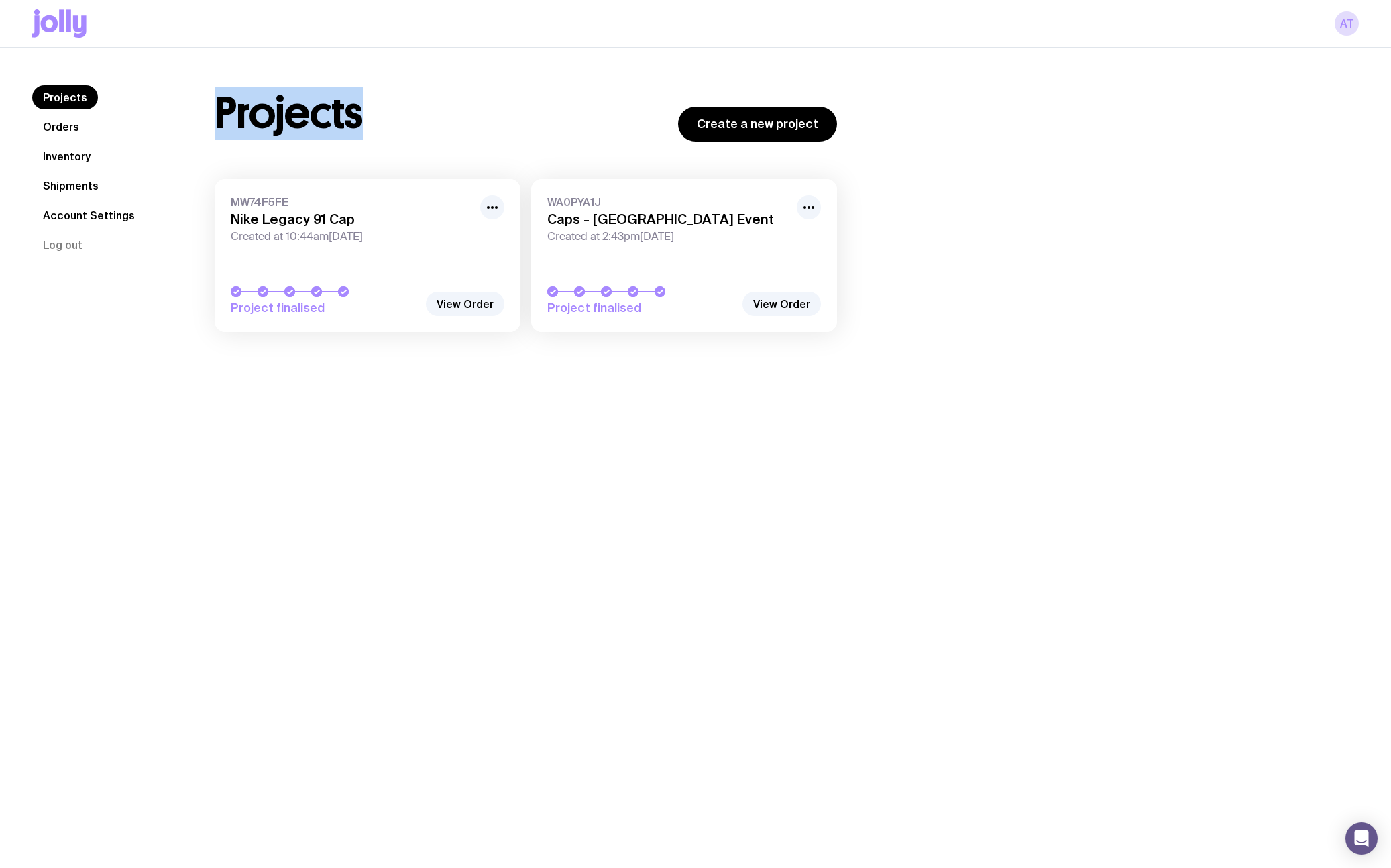
click at [53, 20] on icon at bounding box center [49, 24] width 17 height 17
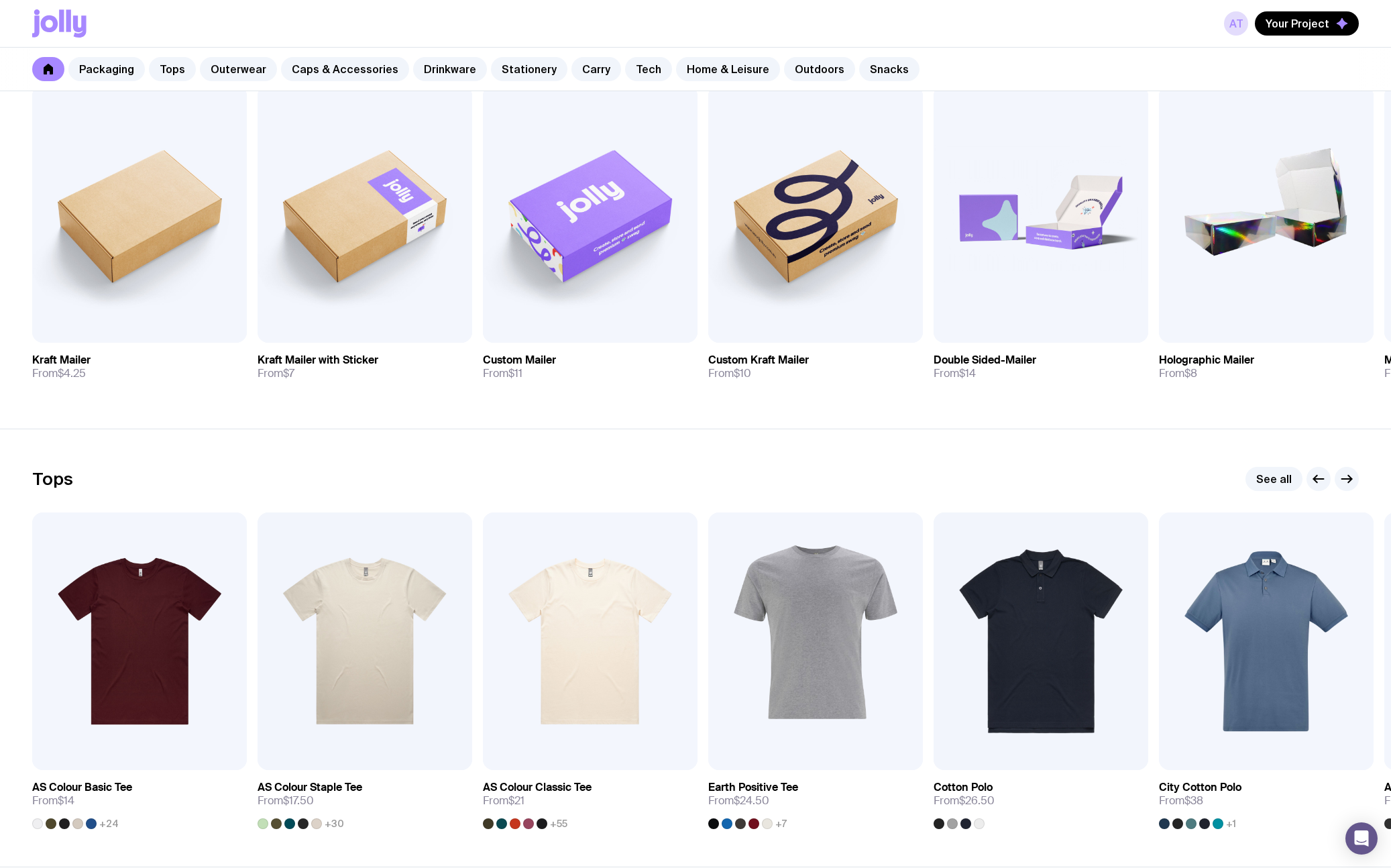
scroll to position [317, 0]
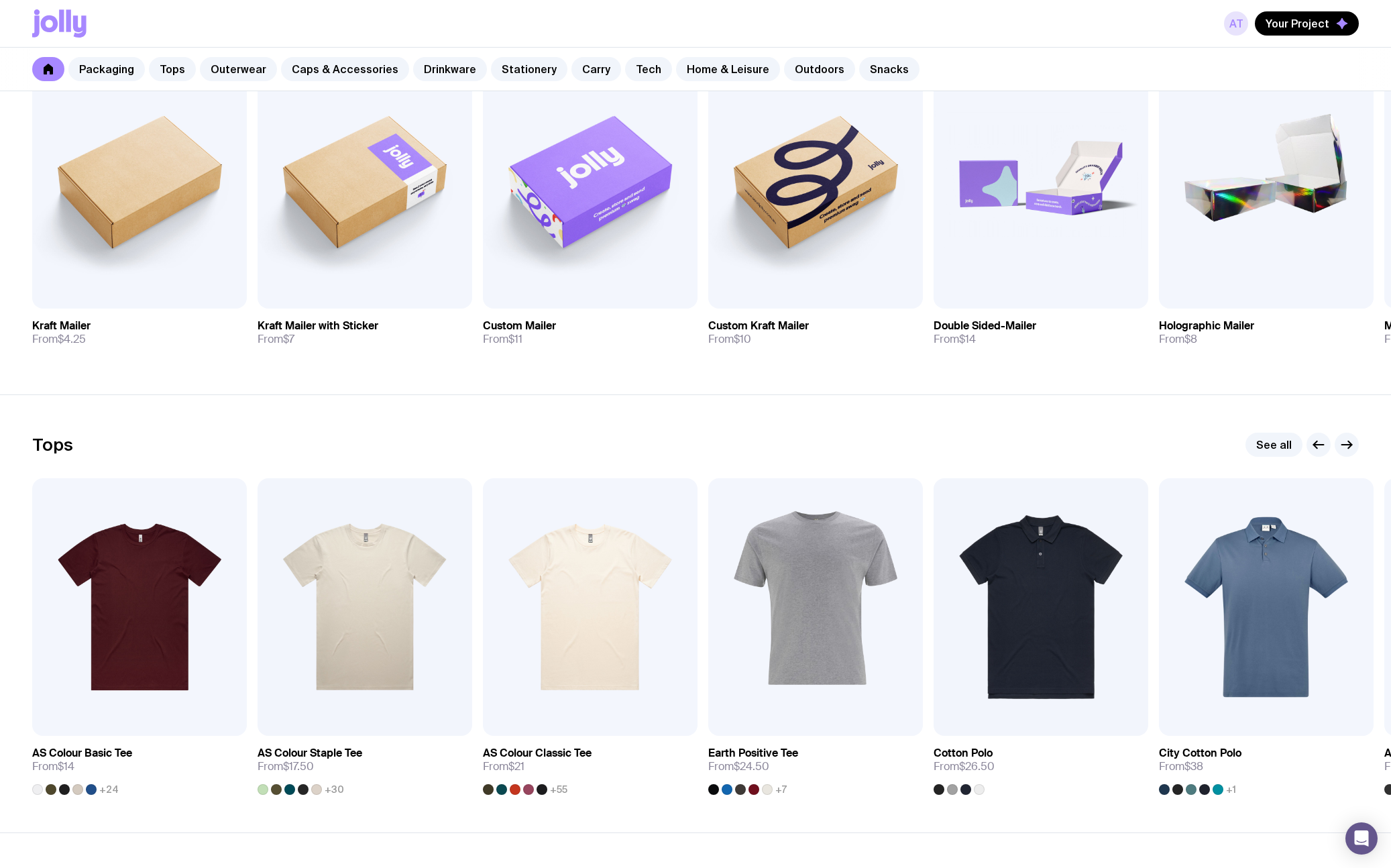
click at [1234, 18] on link "AT" at bounding box center [1236, 23] width 24 height 24
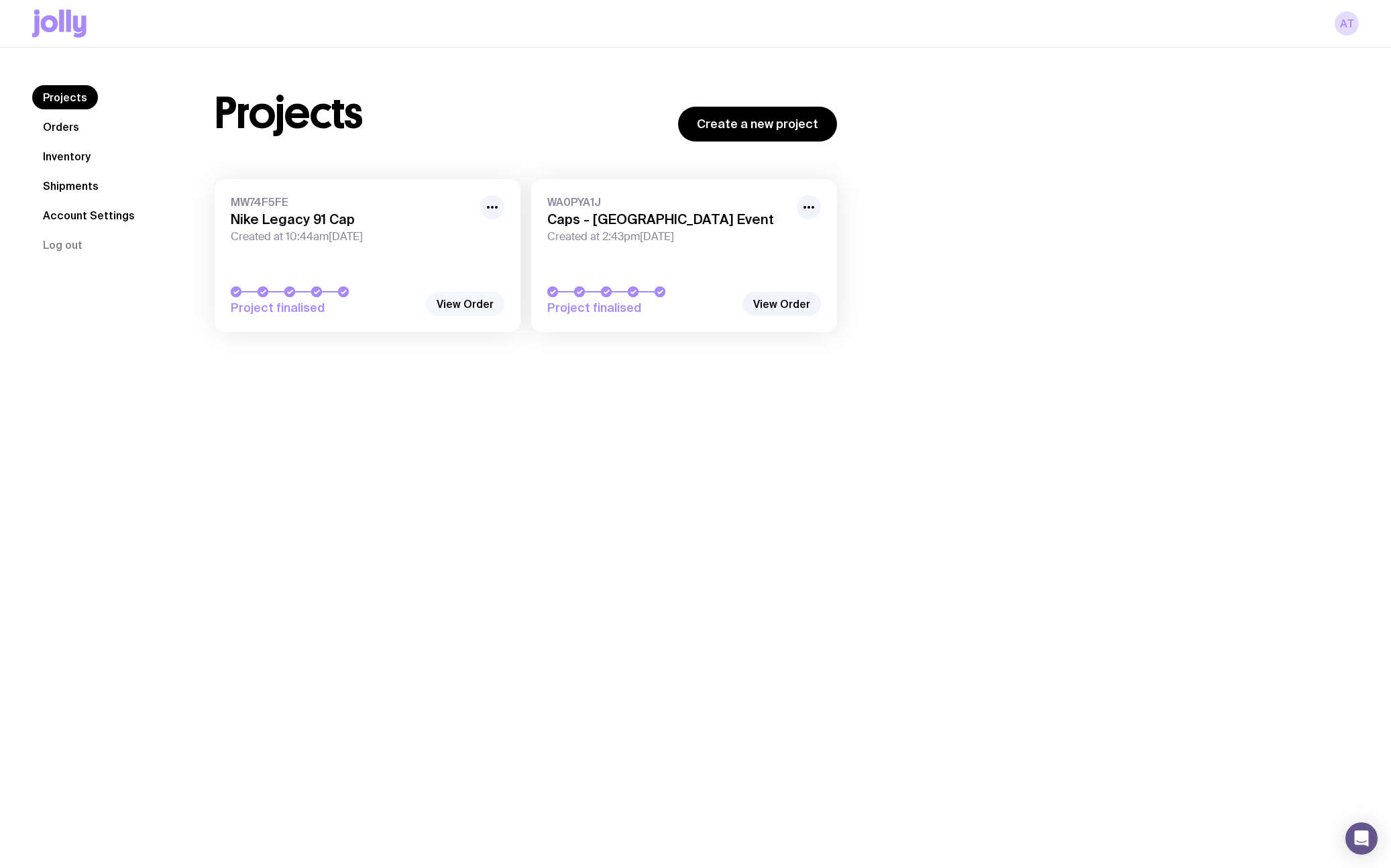
click at [459, 314] on link "View Order" at bounding box center [465, 304] width 78 height 24
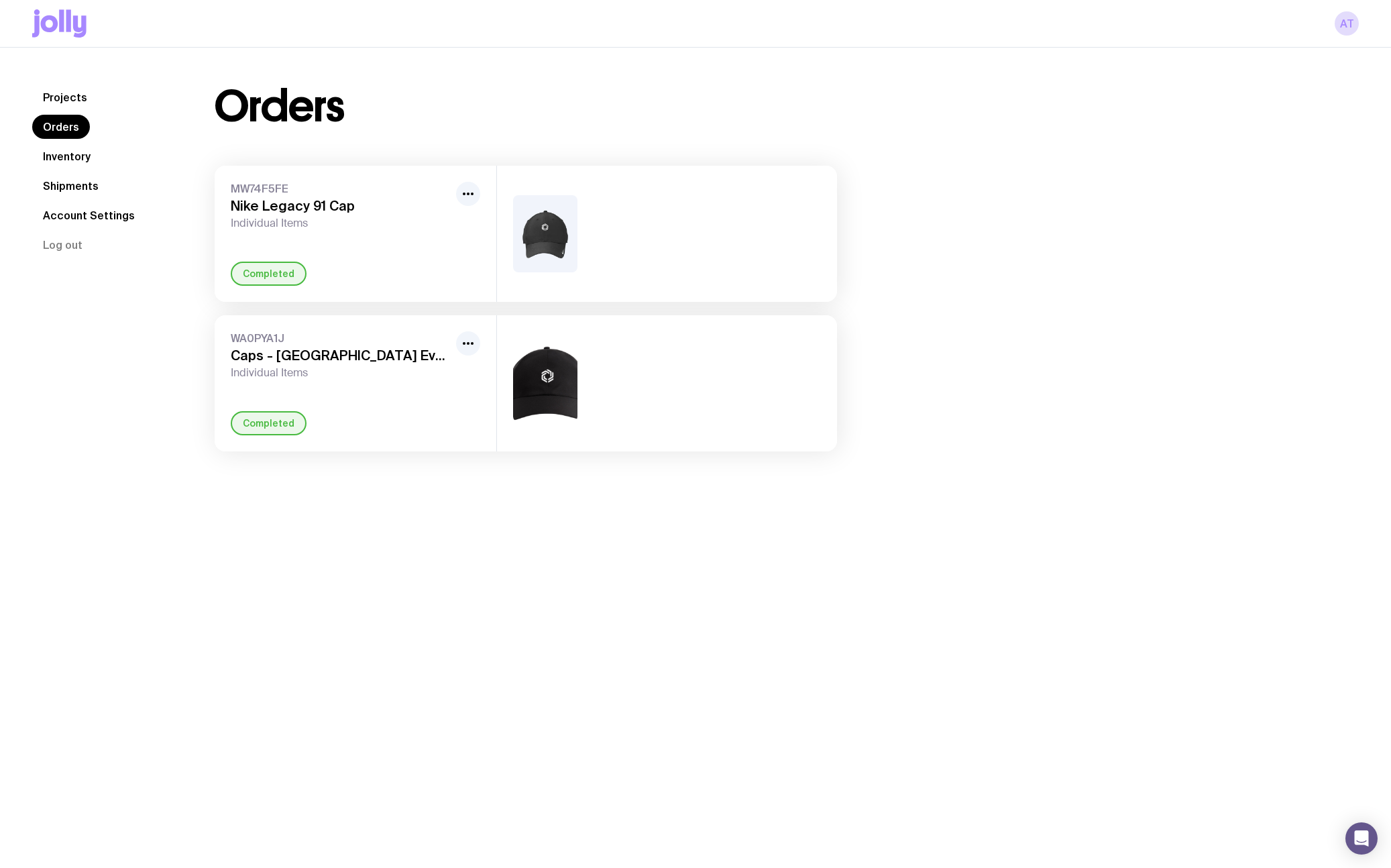
click at [276, 276] on div "Completed" at bounding box center [268, 273] width 76 height 24
click at [76, 158] on link "Inventory" at bounding box center [67, 156] width 69 height 24
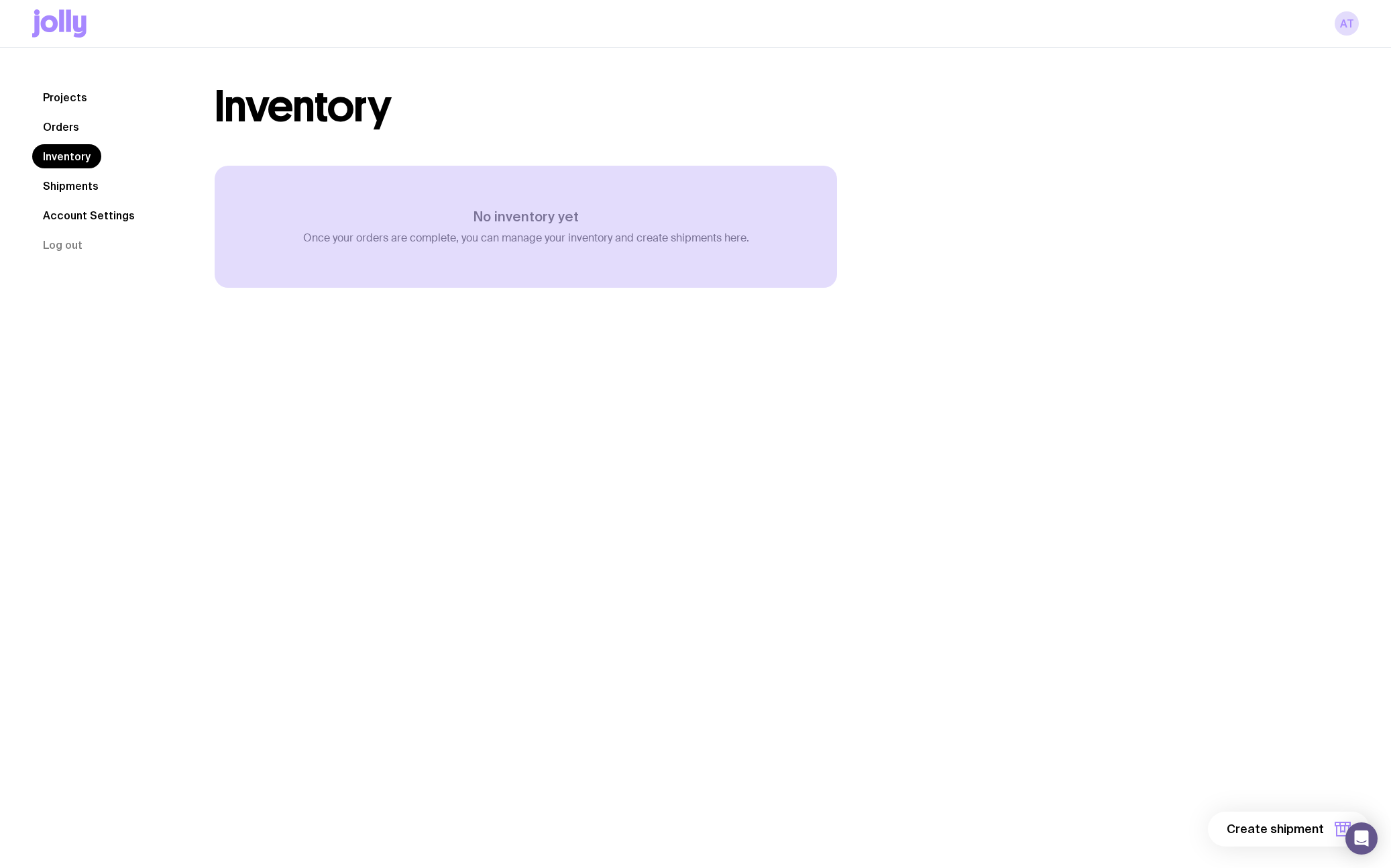
click at [53, 102] on link "Projects" at bounding box center [65, 97] width 66 height 24
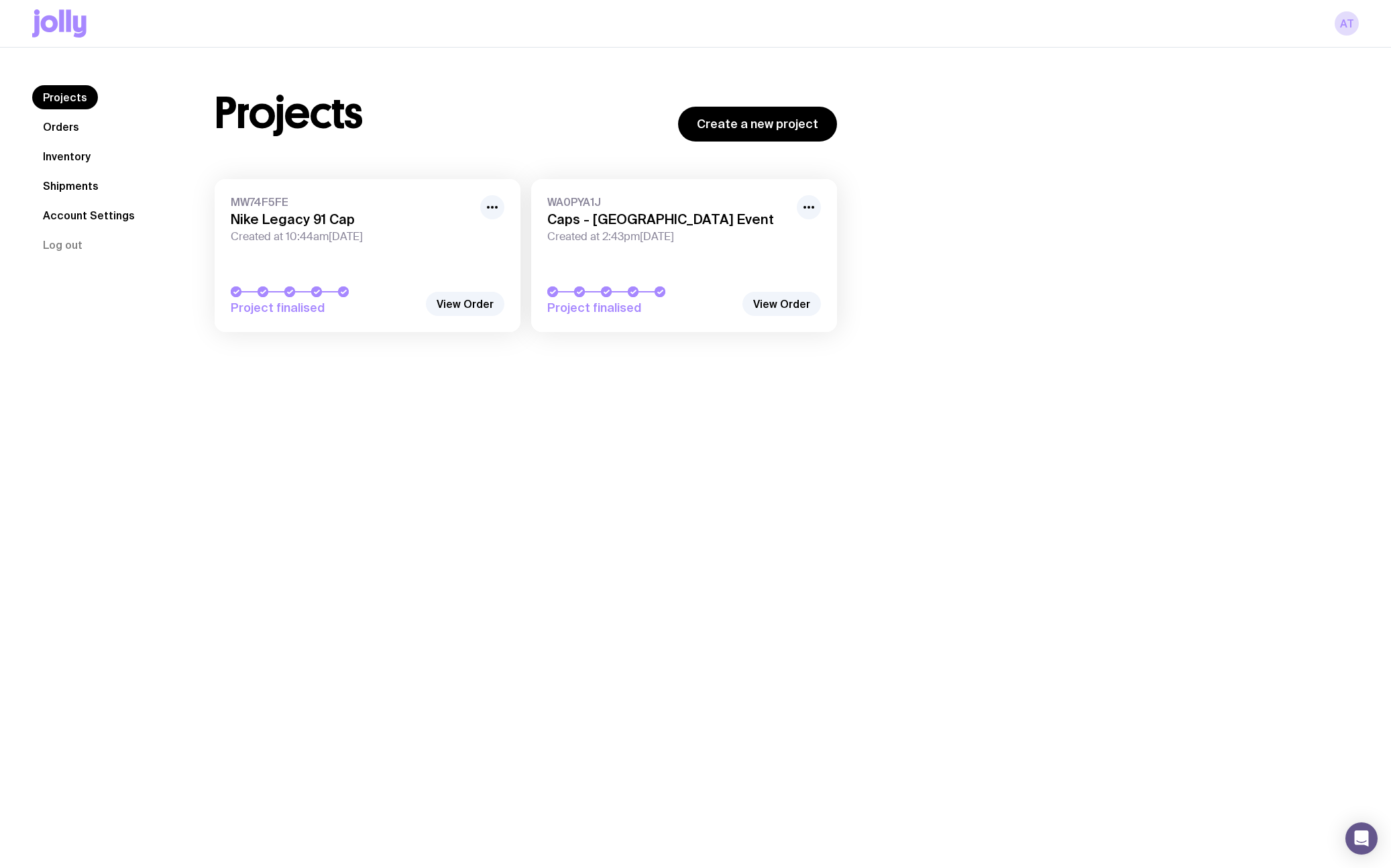
click at [74, 221] on link "Account Settings" at bounding box center [88, 215] width 113 height 24
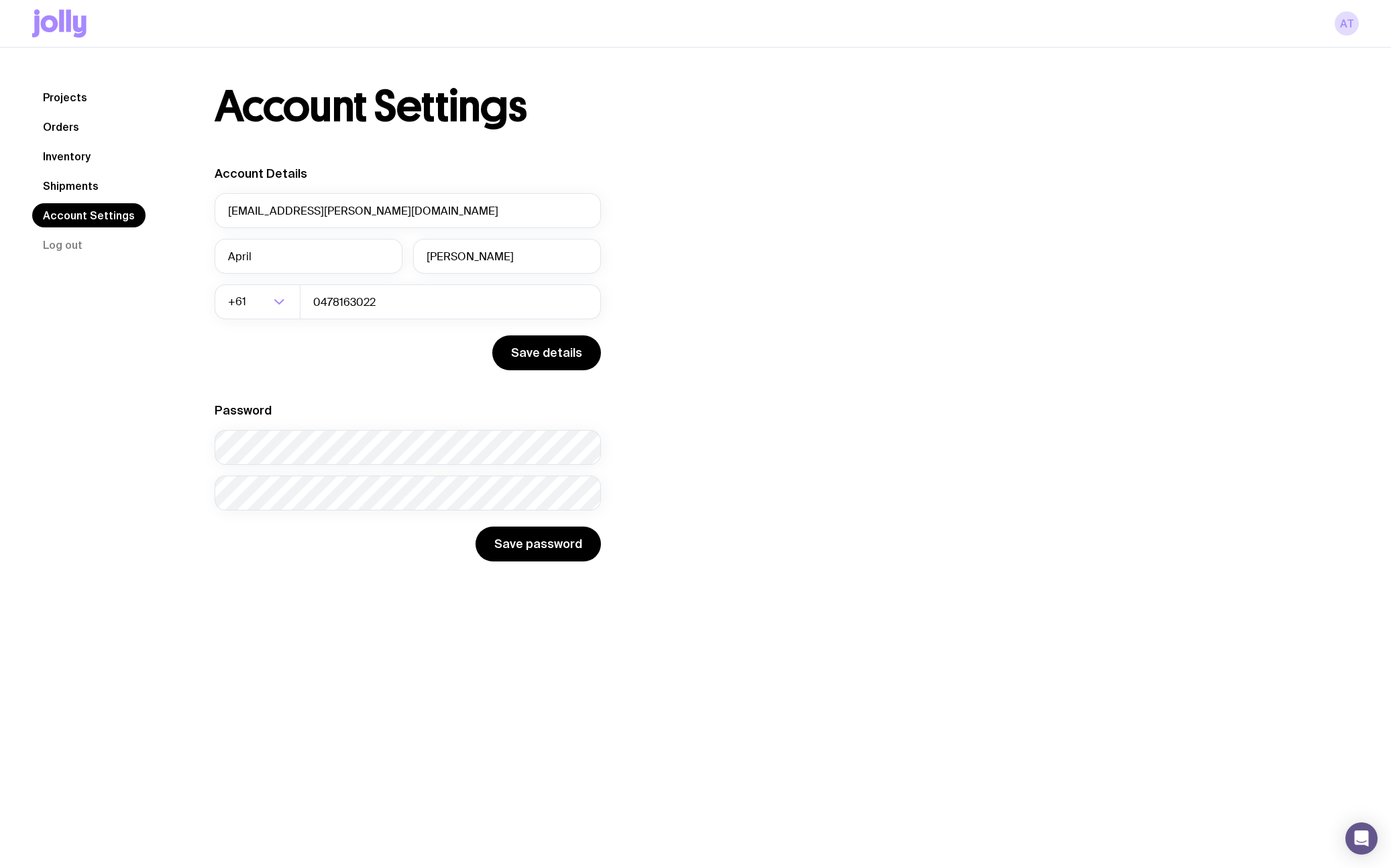
click at [55, 25] on icon at bounding box center [49, 24] width 17 height 17
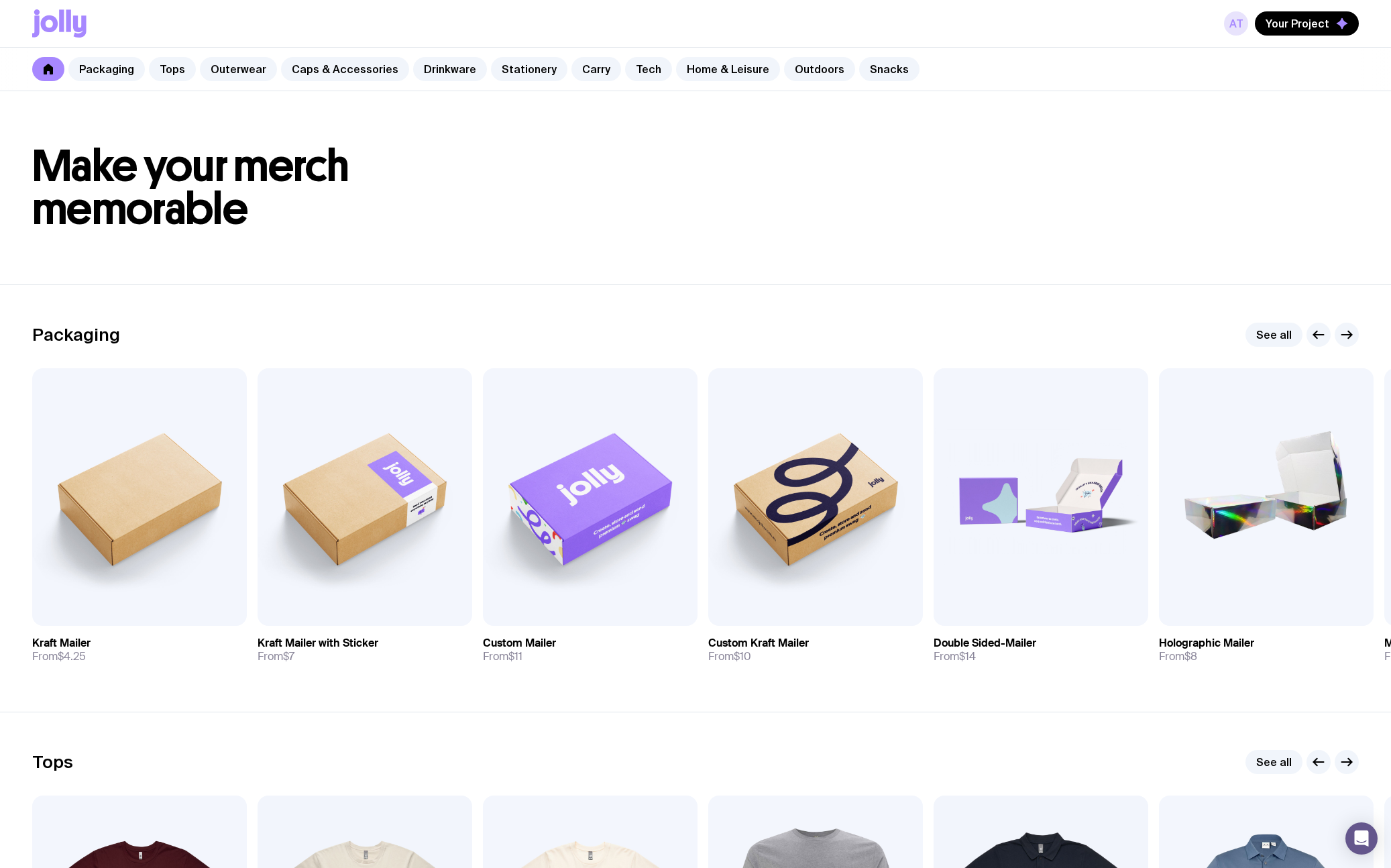
click at [1239, 26] on link "AT" at bounding box center [1236, 23] width 24 height 24
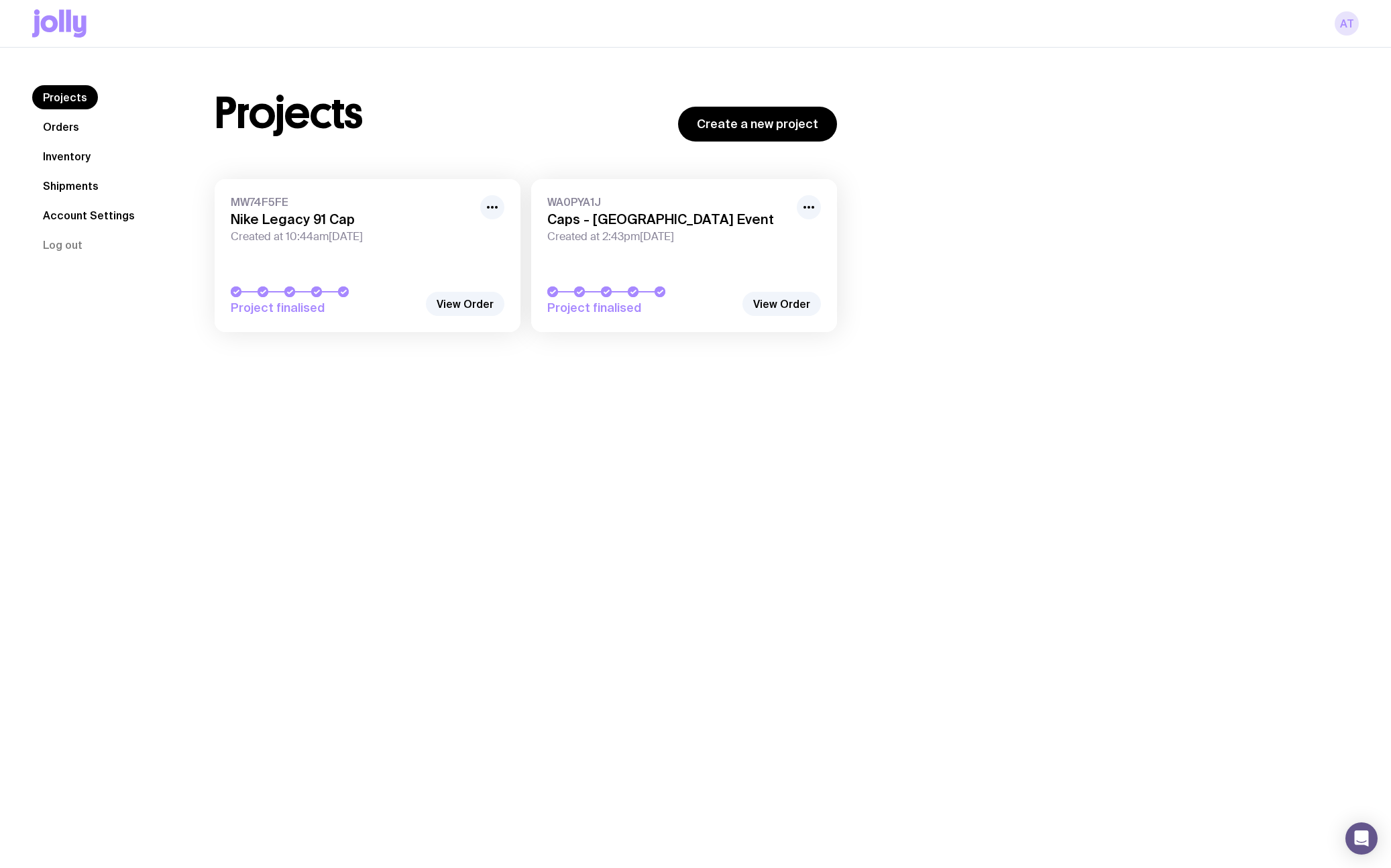
click at [1349, 28] on link "AT" at bounding box center [1347, 23] width 24 height 24
click at [1364, 842] on icon "Open Intercom Messenger" at bounding box center [1361, 838] width 15 height 17
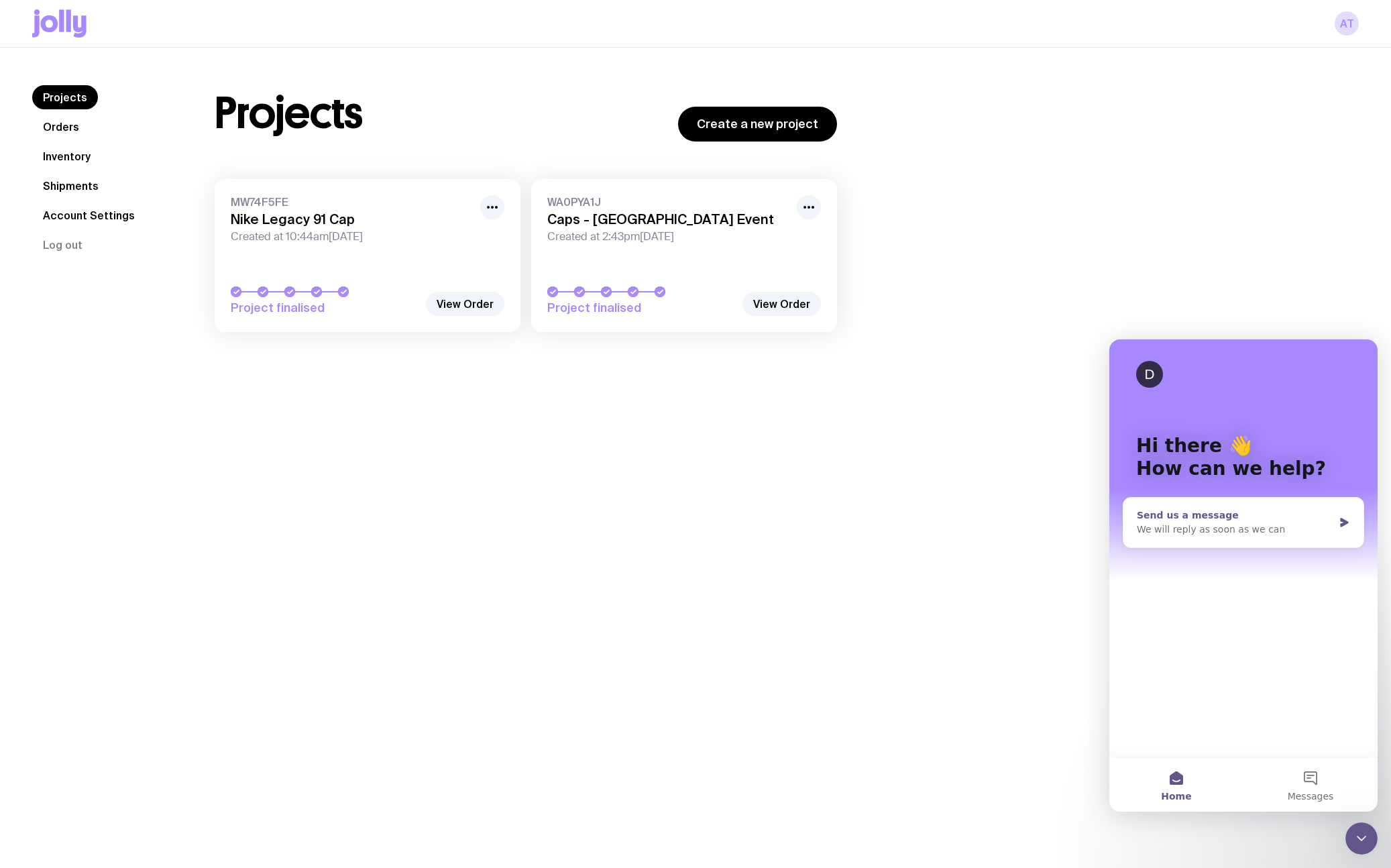
click at [1297, 533] on div "We will reply as soon as we can" at bounding box center [1235, 529] width 196 height 14
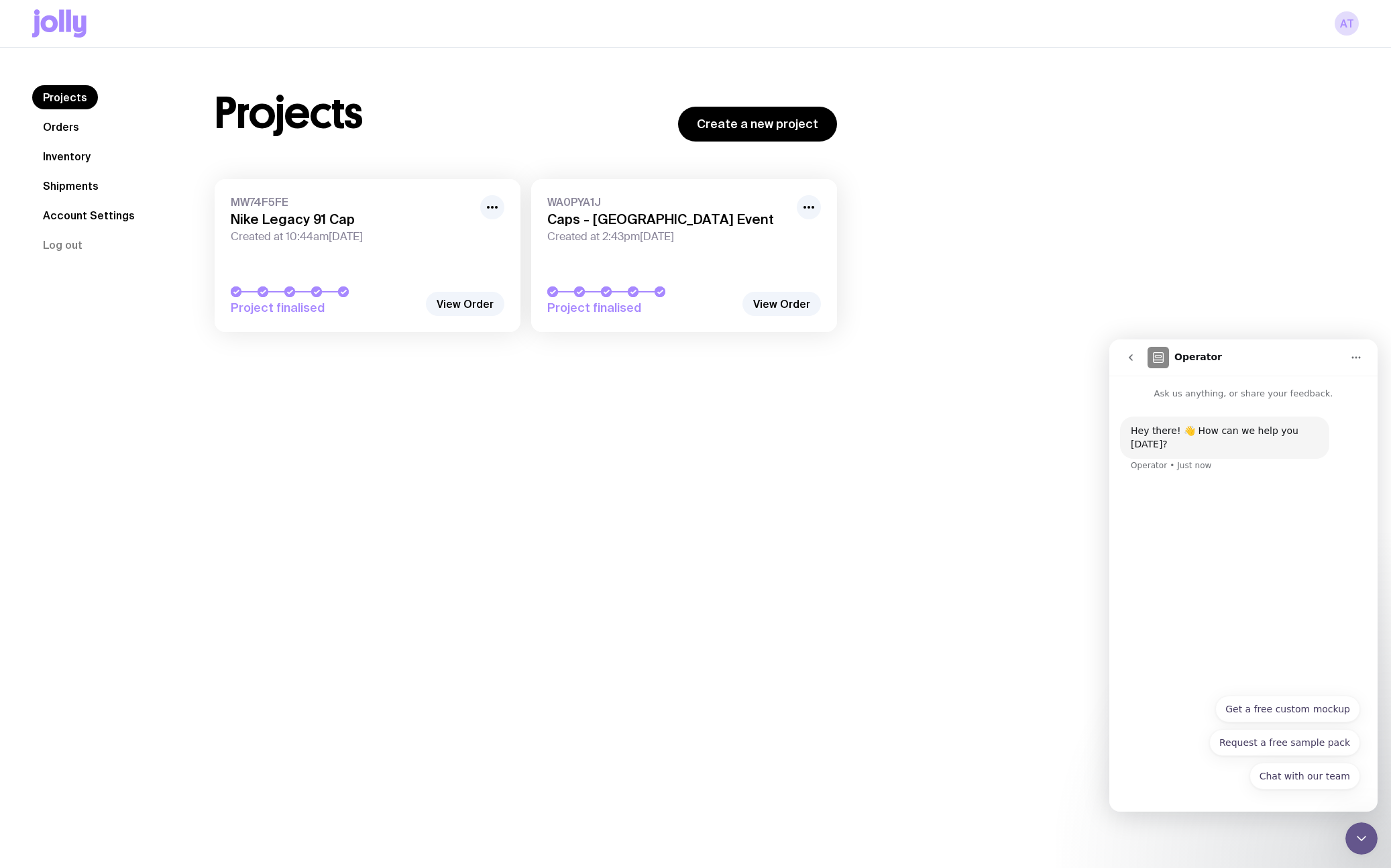
click at [1172, 475] on div "Hey there! 👋 How can we help you [DATE]? Operator • Just now" at bounding box center [1244, 452] width 247 height 71
click at [1201, 393] on p "Ask us anything, or share your feedback." at bounding box center [1243, 388] width 268 height 25
click at [1182, 475] on div "Hey there! 👋 How can we help you [DATE]? Operator • Just now" at bounding box center [1243, 543] width 268 height 287
click at [1185, 461] on div "Operator • Just now" at bounding box center [1171, 466] width 81 height 8
click at [1252, 539] on div "Hey there! 👋 How can we help you [DATE]? Operator • Just now" at bounding box center [1243, 543] width 268 height 287
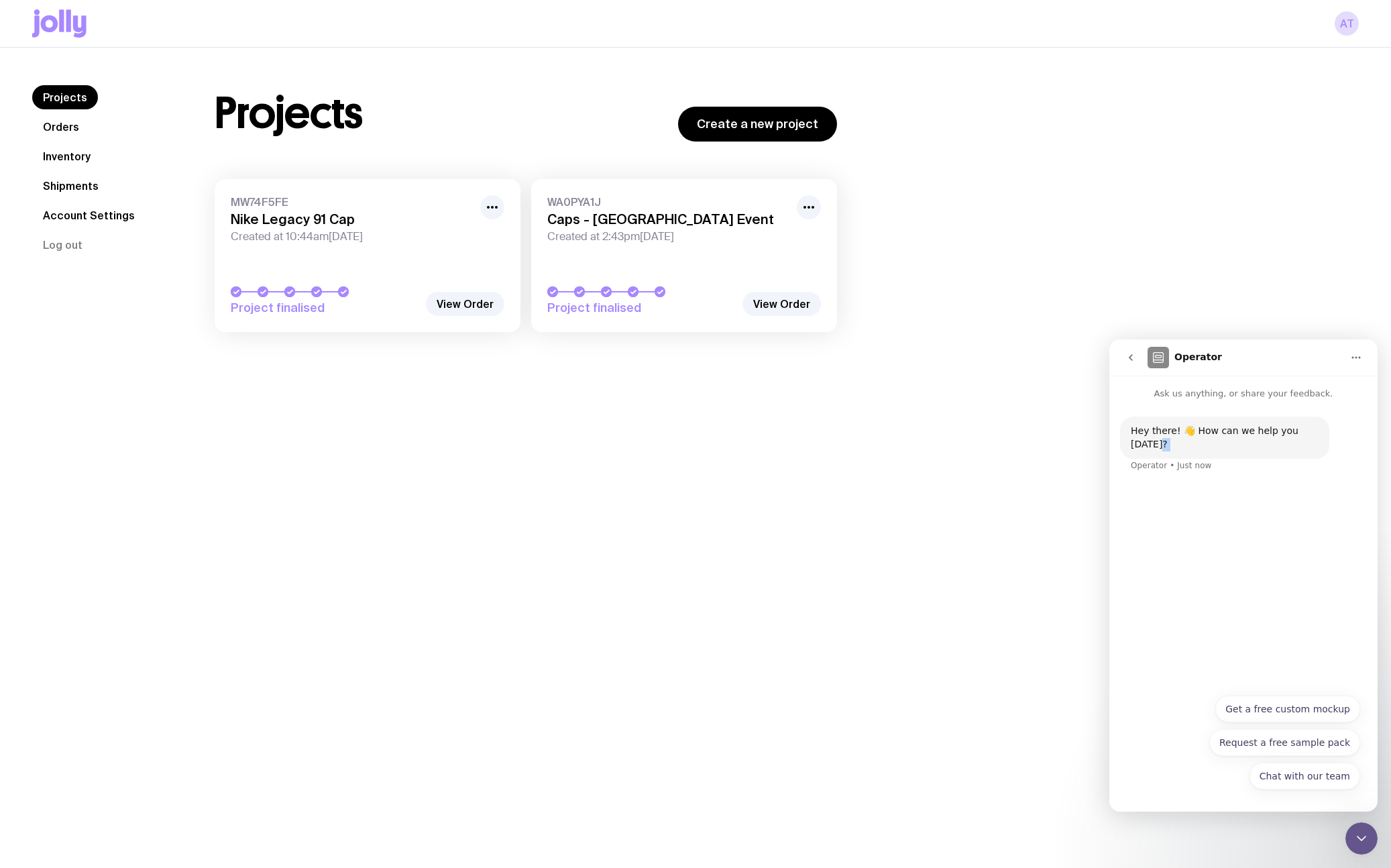
click at [1252, 539] on div "Hey there! 👋 How can we help you [DATE]? Operator • Just now" at bounding box center [1243, 543] width 268 height 287
click at [1131, 356] on icon "go back" at bounding box center [1131, 357] width 4 height 7
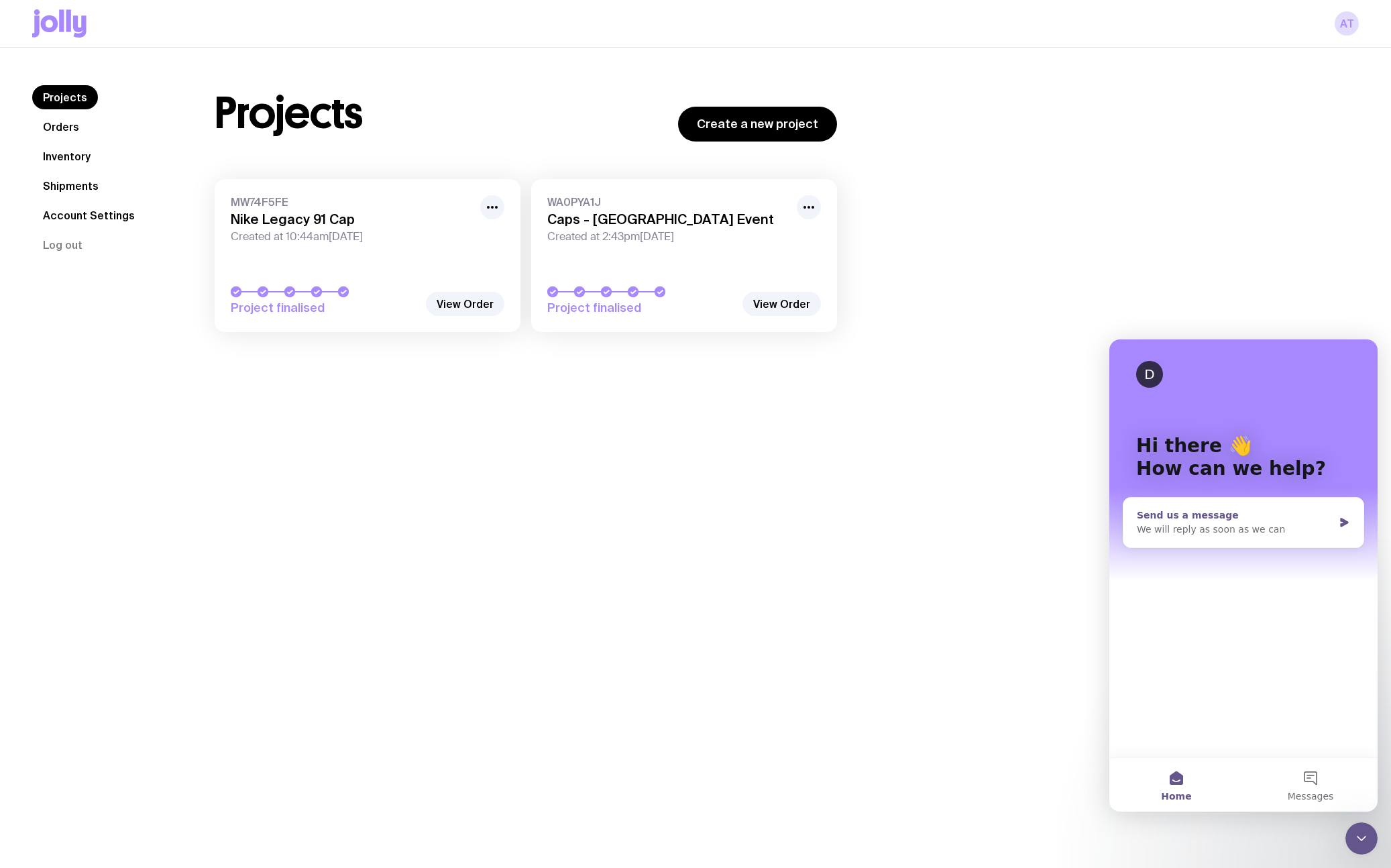
click at [1347, 522] on icon "Intercom messenger" at bounding box center [1345, 522] width 8 height 10
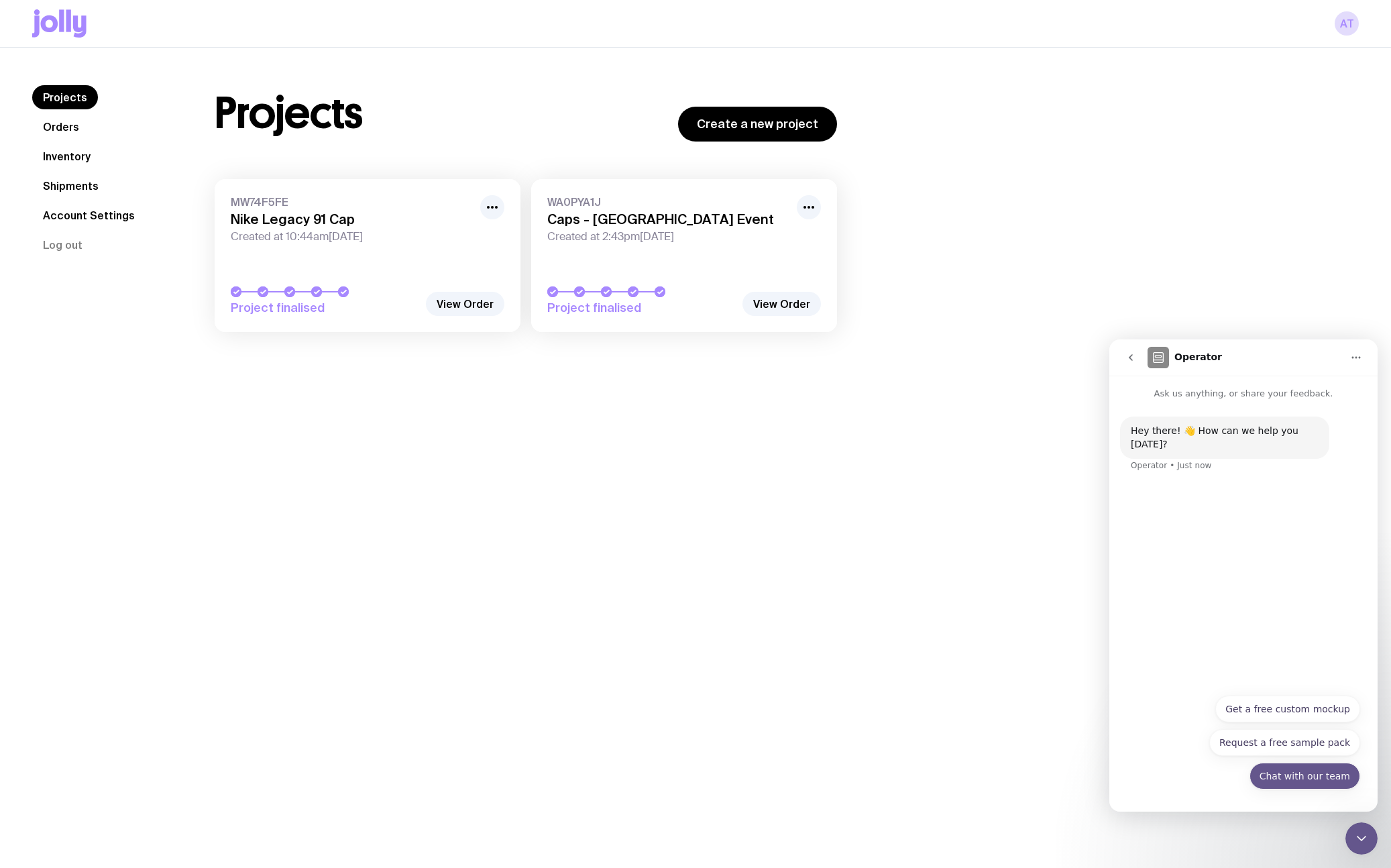
click at [1312, 775] on button "Chat with our team" at bounding box center [1305, 776] width 111 height 27
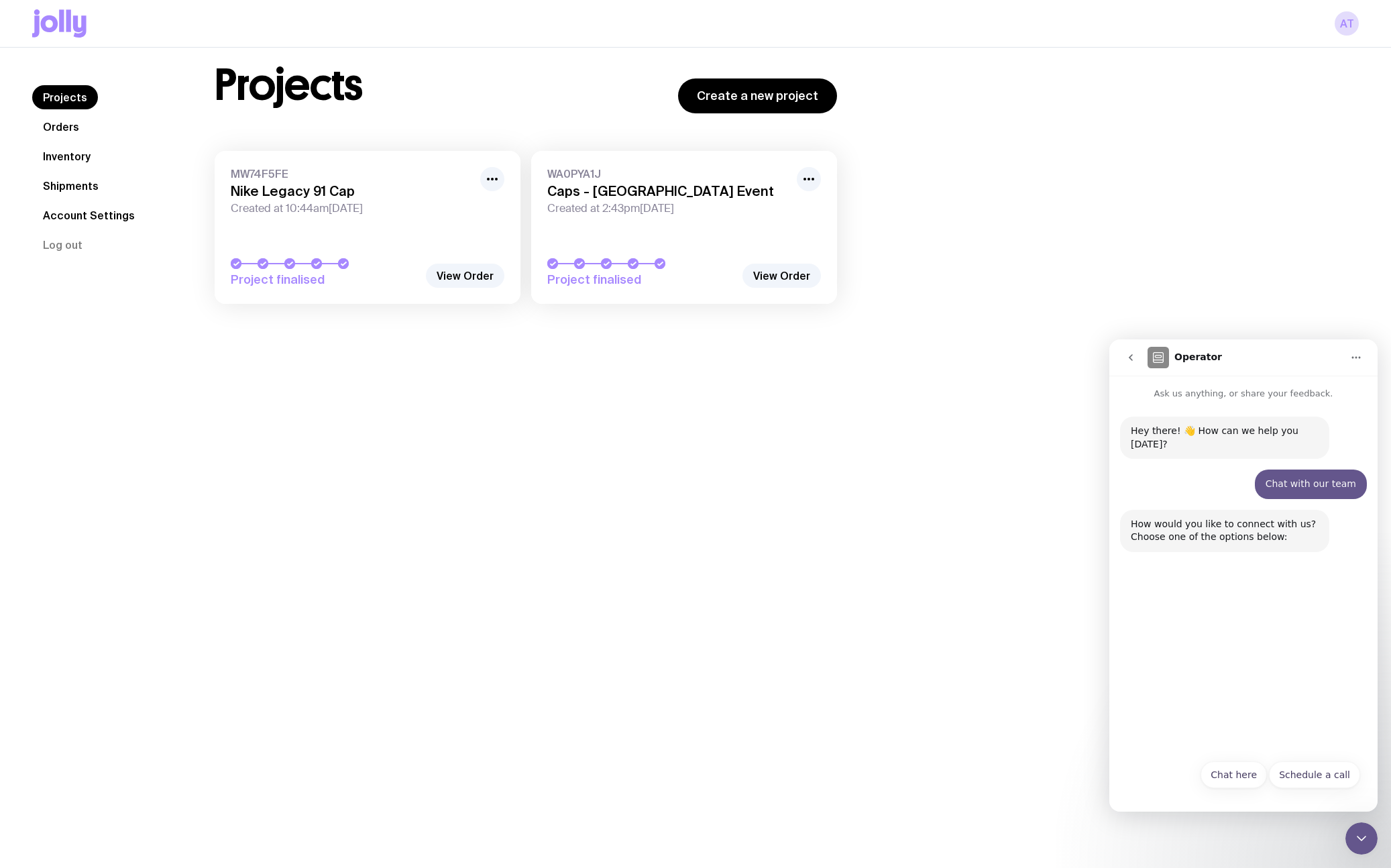
scroll to position [34, 0]
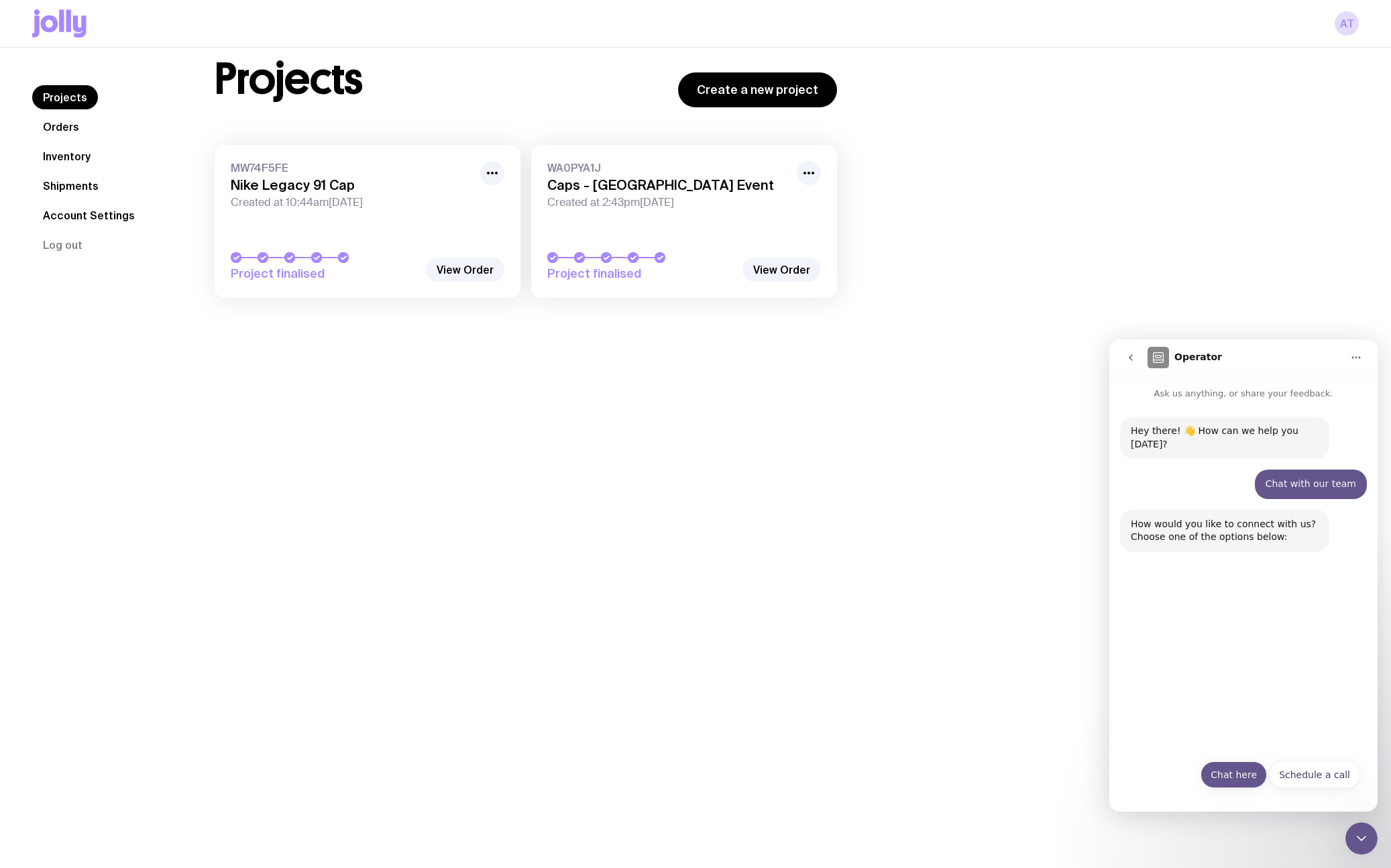
click at [1234, 779] on button "Chat here" at bounding box center [1234, 774] width 67 height 27
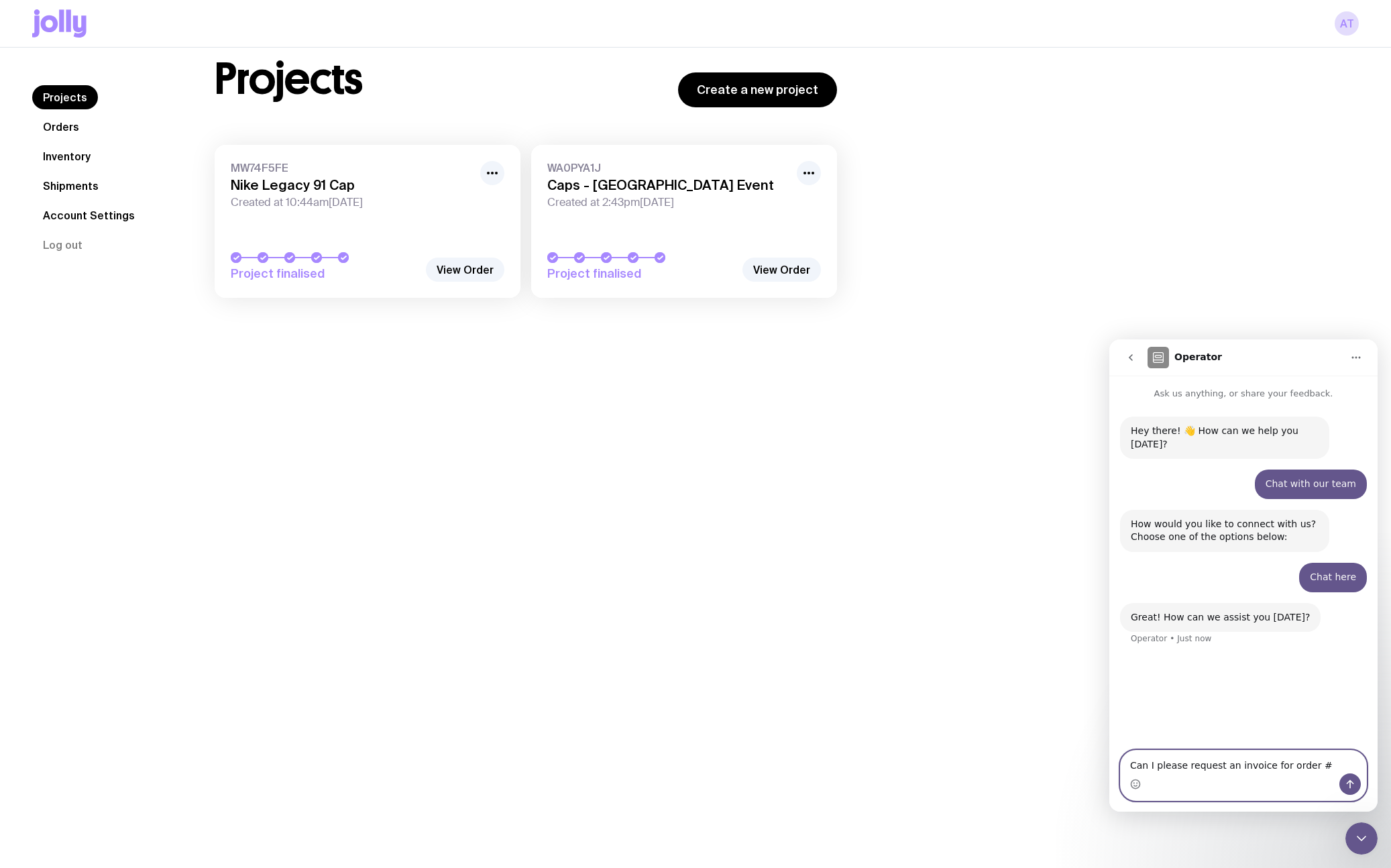
paste textarea "MW74F5FE"
click at [1136, 766] on textarea "Can I please request an invoice for order #MW74F5FE" at bounding box center [1243, 755] width 246 height 36
type textarea "Can I please request an invoice for order MW74F5FE"
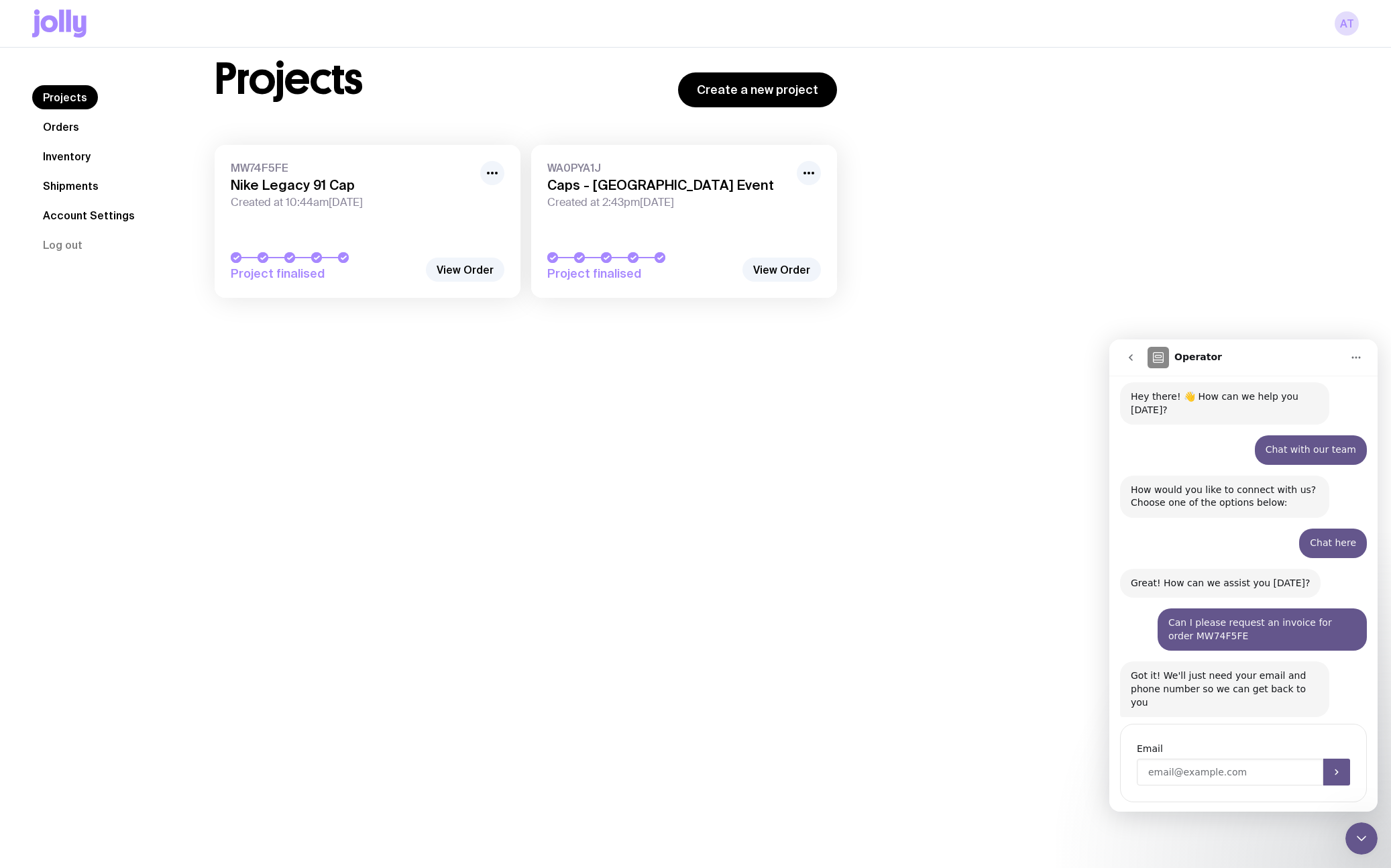
click at [1172, 758] on input "Enter your email" at bounding box center [1230, 772] width 187 height 27
type input "[EMAIL_ADDRESS][PERSON_NAME][DOMAIN_NAME]"
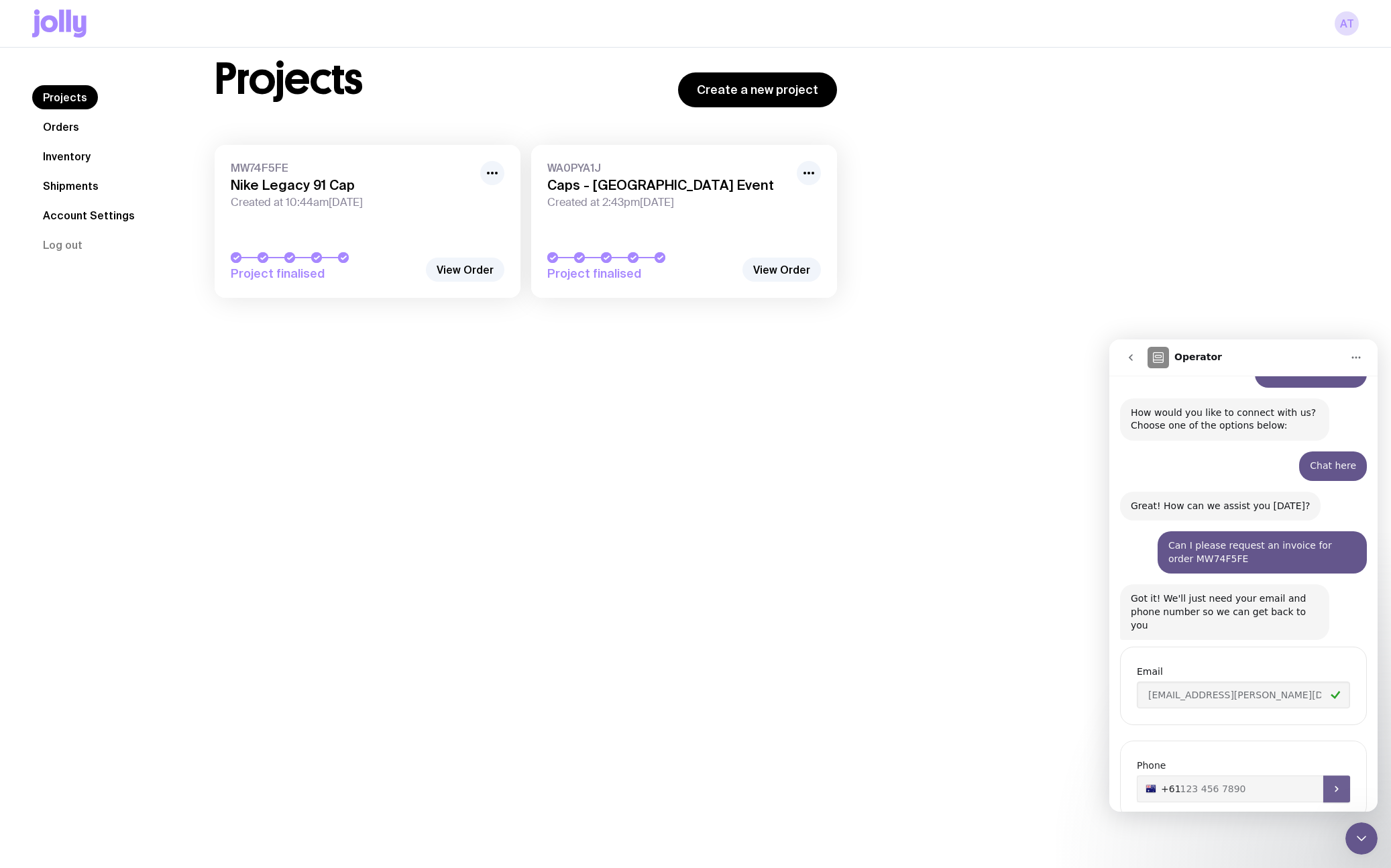
scroll to position [128, 0]
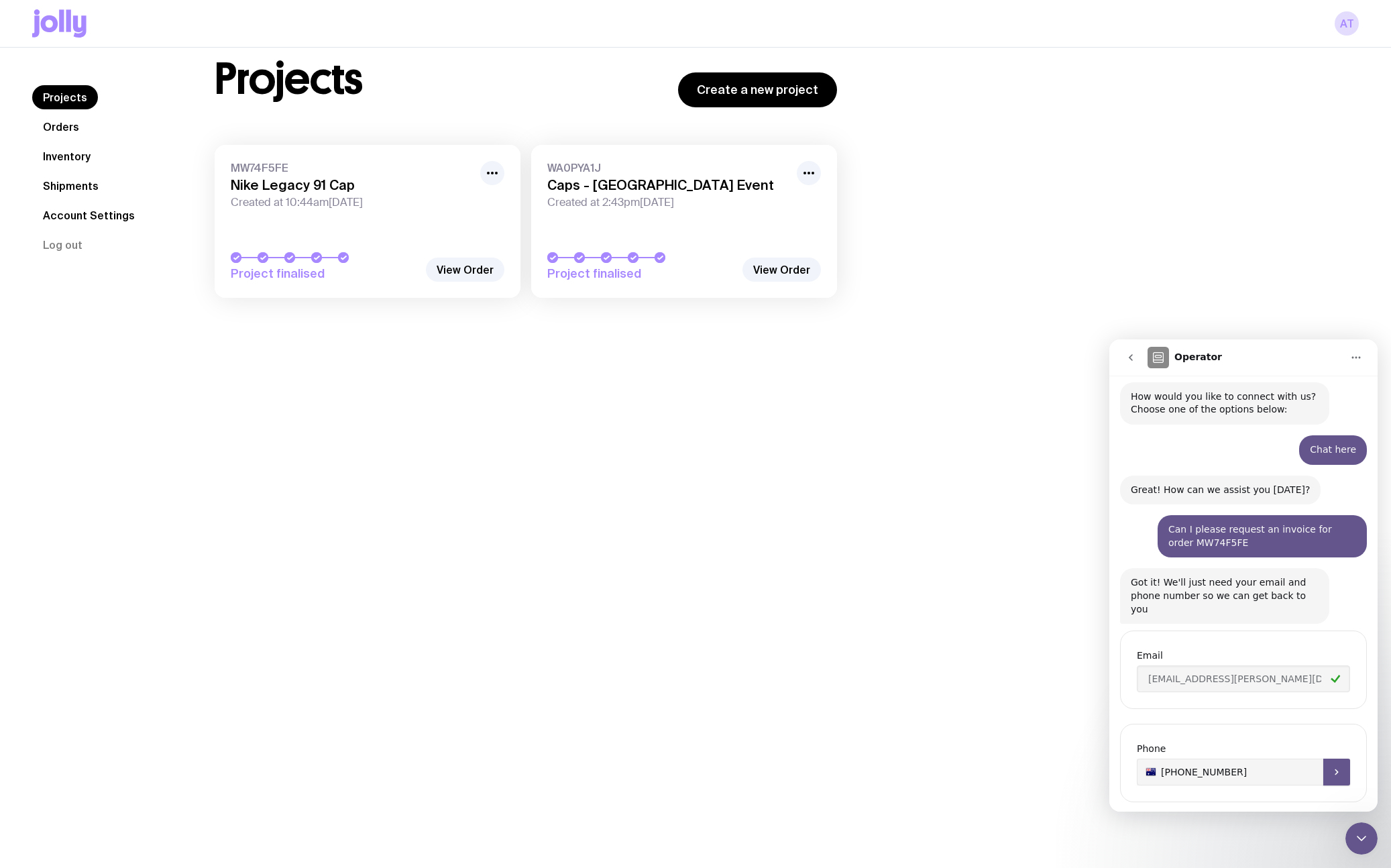
type input "[PHONE_NUMBER]"
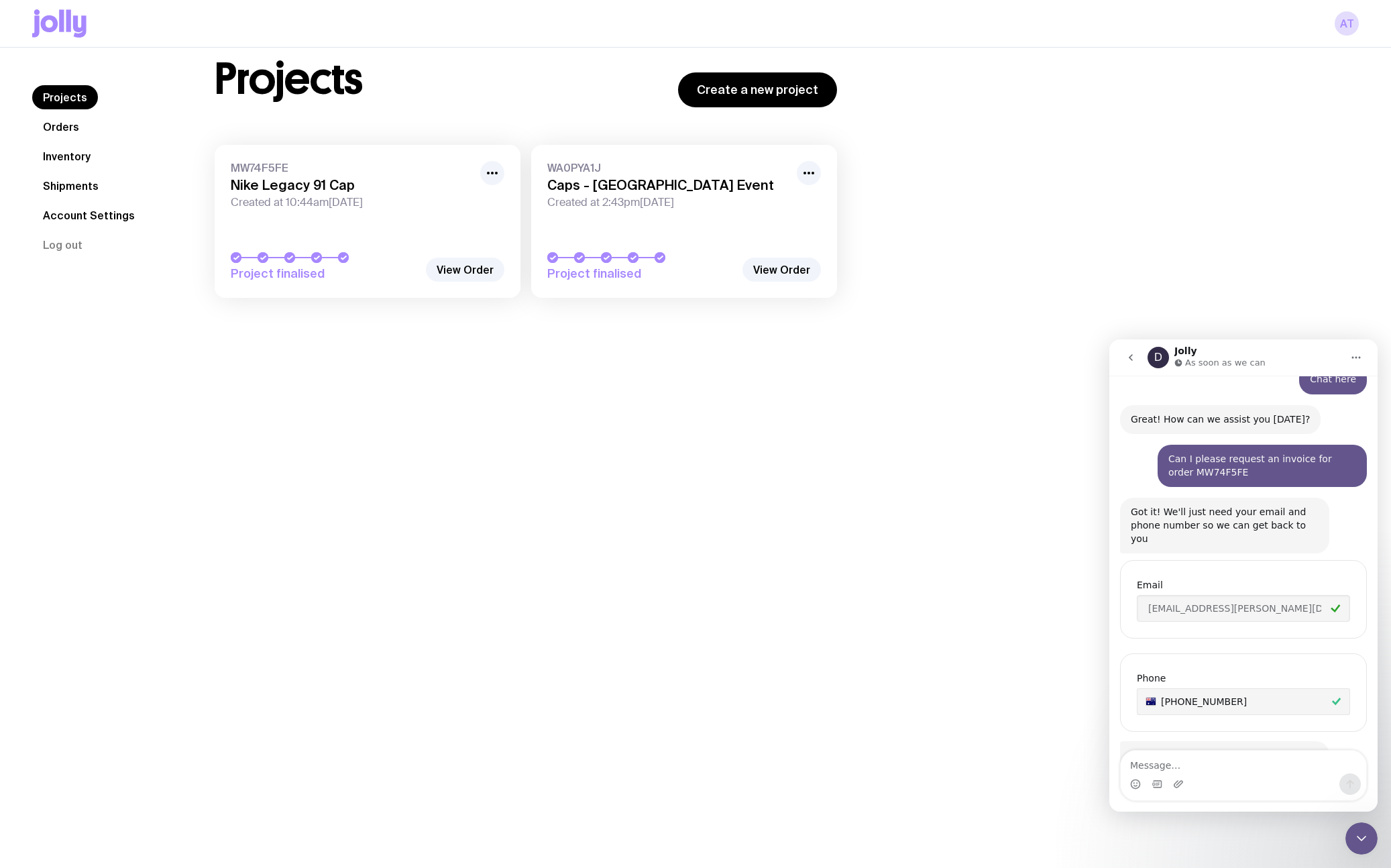
scroll to position [284, 0]
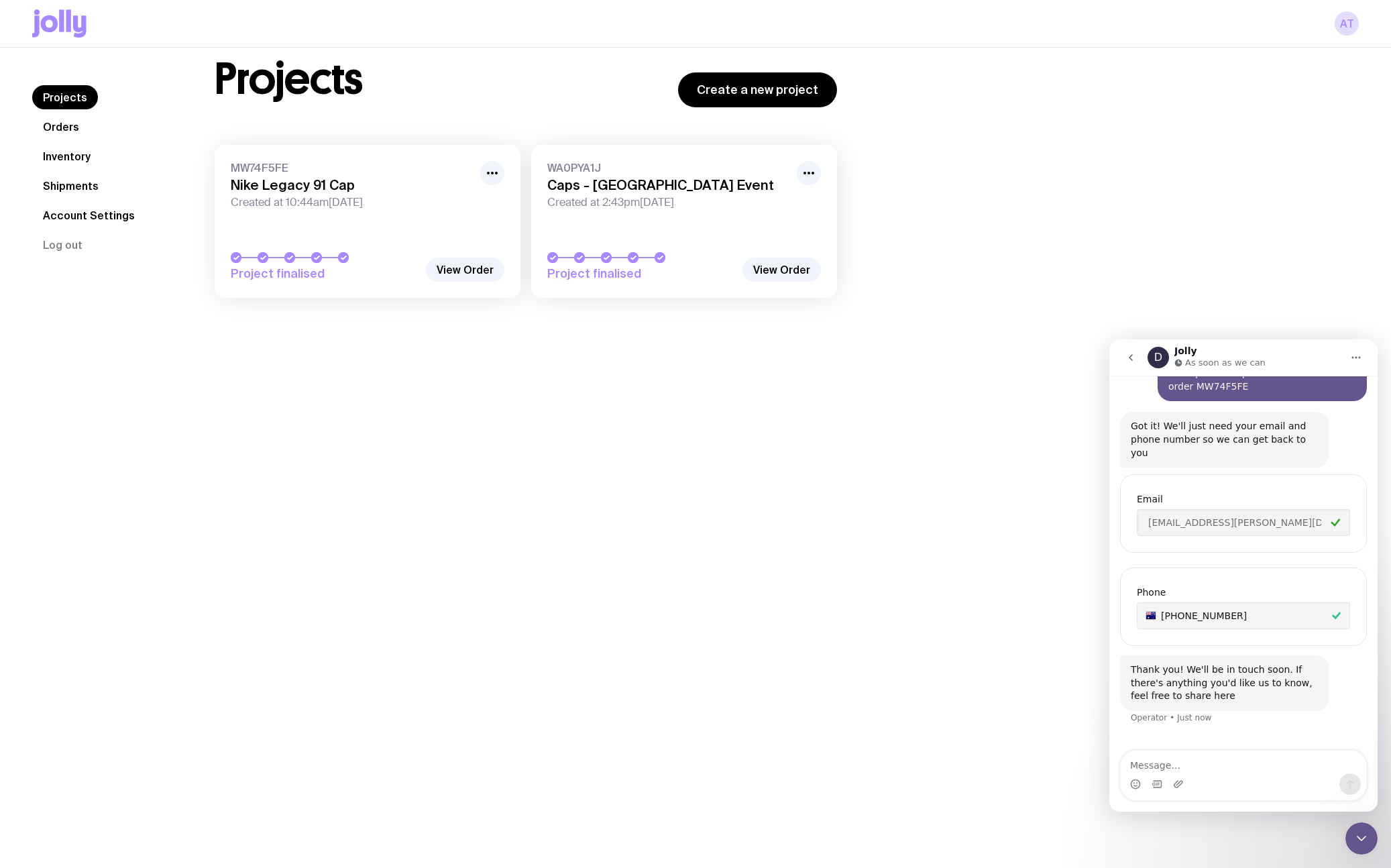
click at [1360, 836] on icon "Close Intercom Messenger" at bounding box center [1361, 838] width 16 height 16
